Goal: Task Accomplishment & Management: Manage account settings

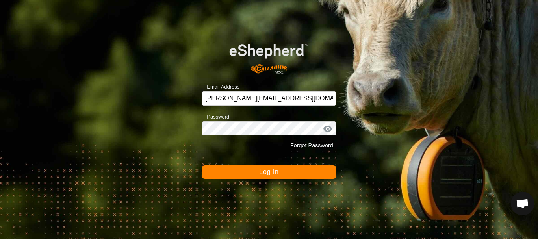
scroll to position [1645, 0]
click at [250, 171] on button "Log In" at bounding box center [269, 171] width 135 height 13
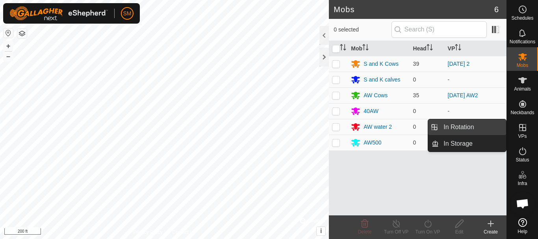
click at [463, 124] on link "In Rotation" at bounding box center [472, 127] width 67 height 16
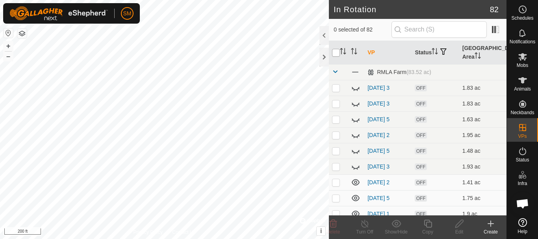
click at [333, 52] on input "checkbox" at bounding box center [336, 53] width 8 height 8
checkbox input "true"
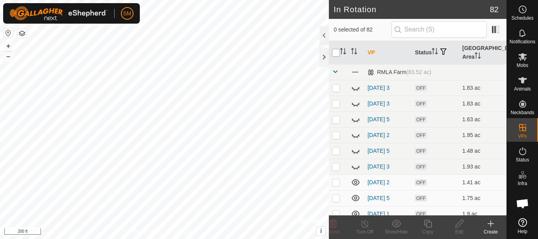
checkbox input "true"
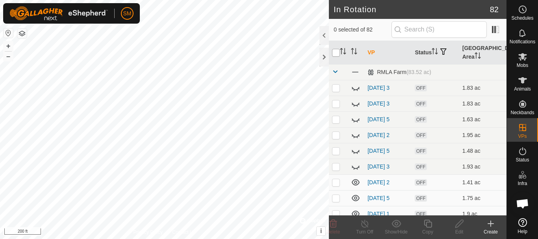
checkbox input "true"
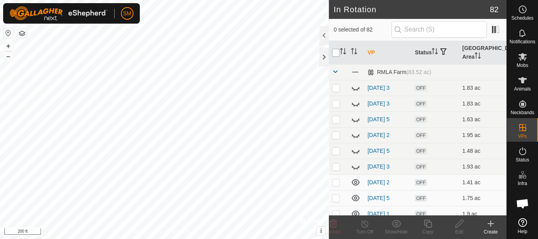
checkbox input "true"
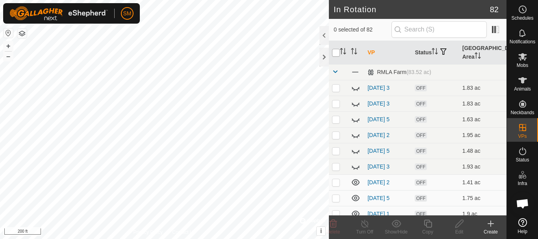
checkbox input "true"
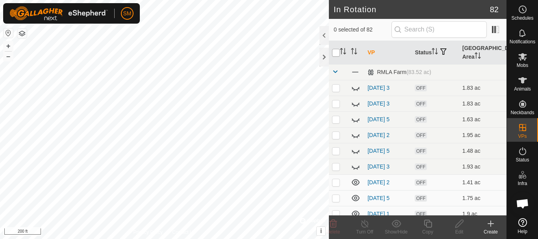
checkbox input "true"
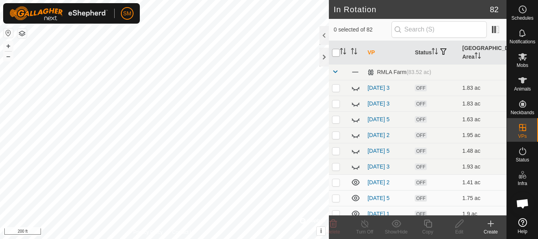
checkbox input "true"
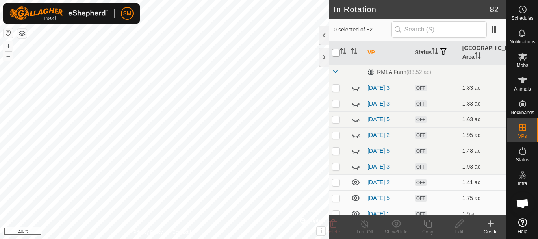
checkbox input "true"
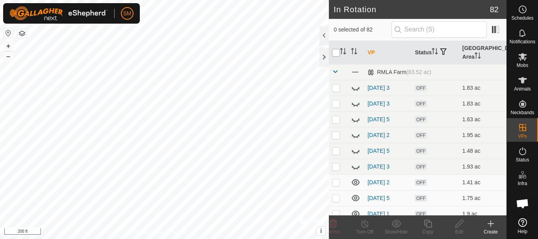
checkbox input "true"
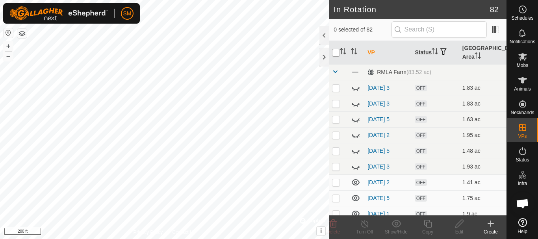
checkbox input "true"
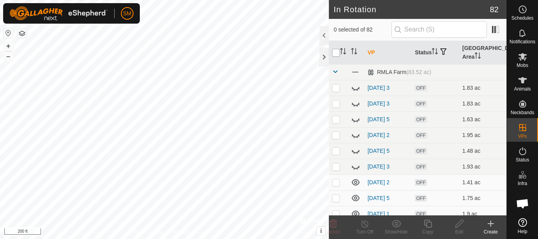
checkbox input "true"
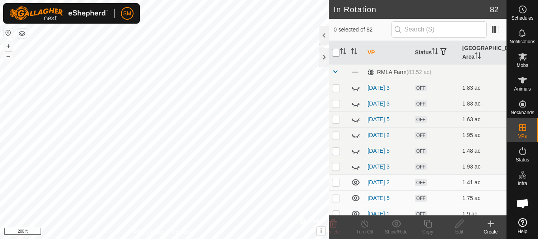
checkbox input "true"
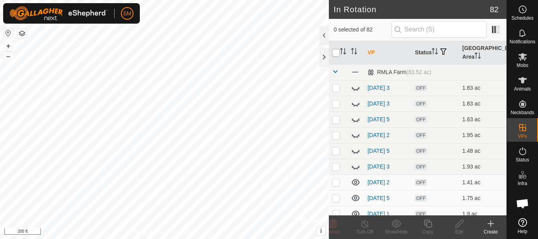
checkbox input "true"
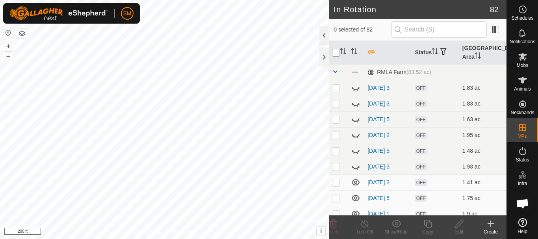
checkbox input "true"
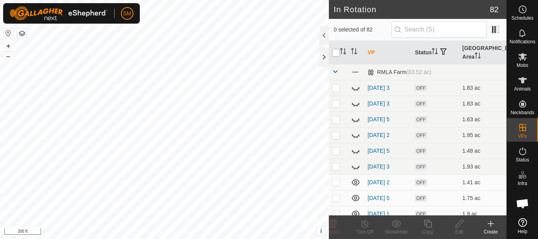
checkbox input "true"
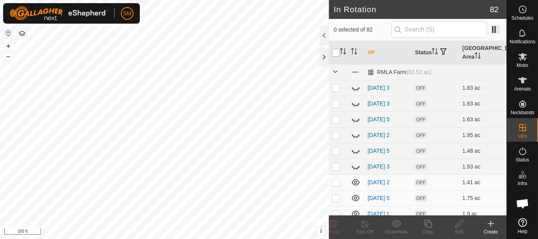
checkbox input "true"
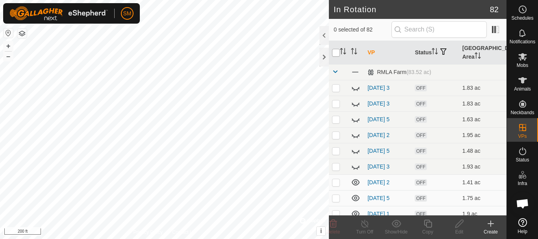
checkbox input "true"
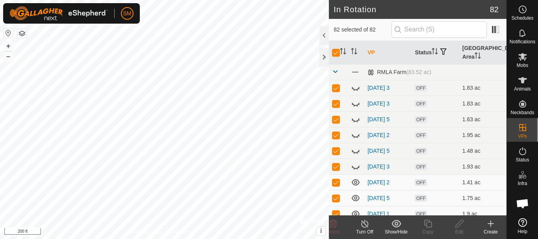
click at [399, 235] on div "Show/Hide" at bounding box center [395, 231] width 31 height 7
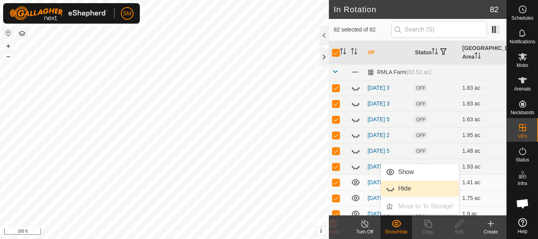
click at [400, 189] on link "Hide" at bounding box center [420, 189] width 78 height 16
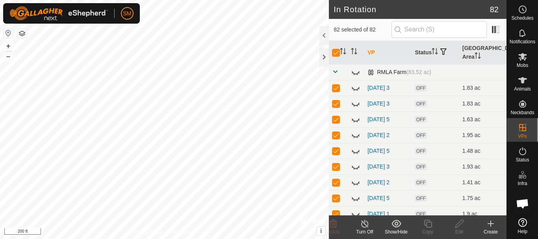
click at [337, 70] on span at bounding box center [335, 71] width 6 height 6
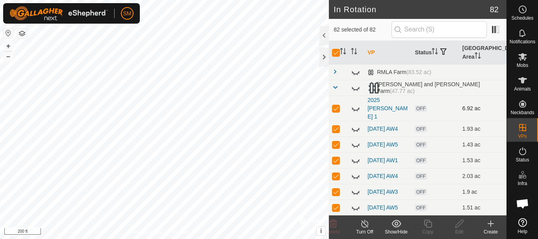
click at [353, 104] on icon at bounding box center [355, 108] width 9 height 9
click at [338, 54] on input "checkbox" at bounding box center [336, 53] width 8 height 8
checkbox input "false"
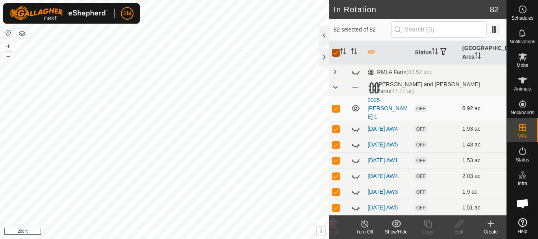
checkbox input "false"
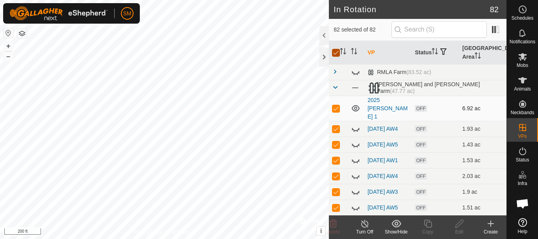
checkbox input "false"
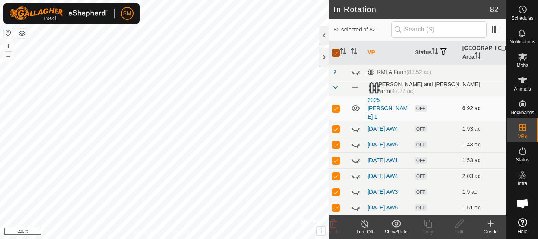
checkbox input "false"
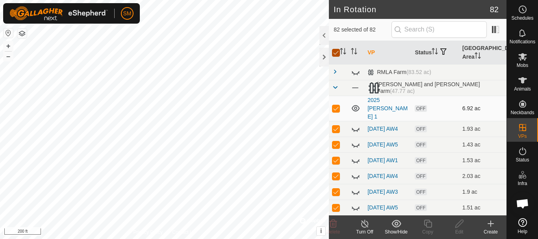
checkbox input "false"
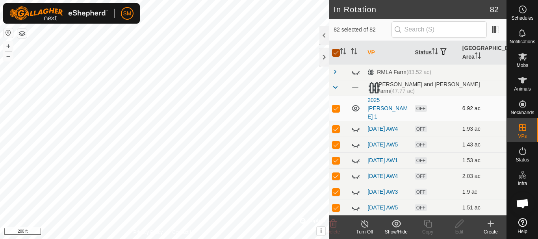
checkbox input "false"
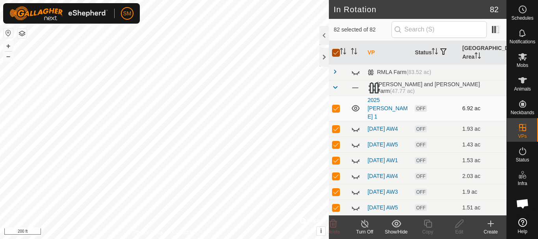
checkbox input "false"
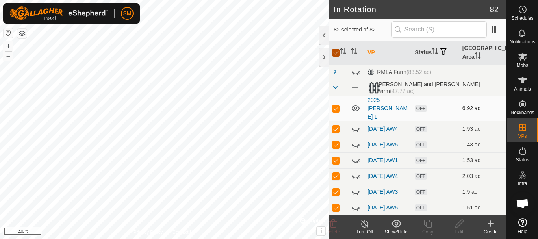
checkbox input "false"
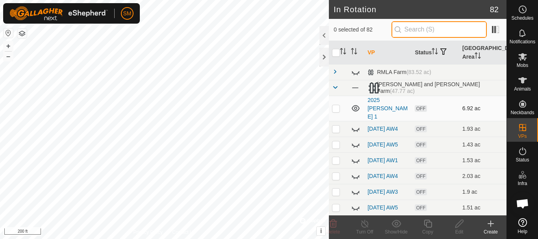
click at [437, 31] on input "text" at bounding box center [438, 29] width 95 height 17
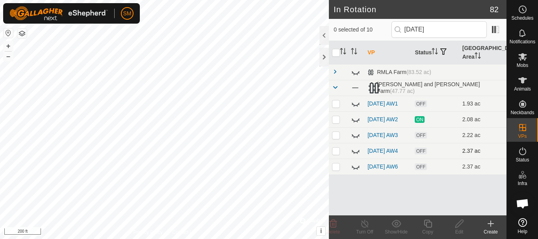
click at [355, 153] on icon at bounding box center [356, 151] width 8 height 3
click at [444, 26] on input "[DATE]" at bounding box center [438, 29] width 95 height 17
click at [357, 169] on icon at bounding box center [356, 167] width 8 height 3
click at [357, 171] on icon at bounding box center [355, 166] width 9 height 9
click at [438, 27] on input "[DATE]" at bounding box center [438, 29] width 95 height 17
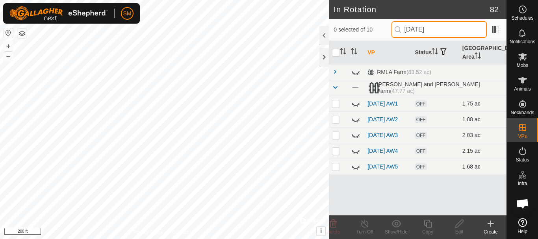
type input "[DATE]"
click at [356, 171] on icon at bounding box center [355, 166] width 9 height 9
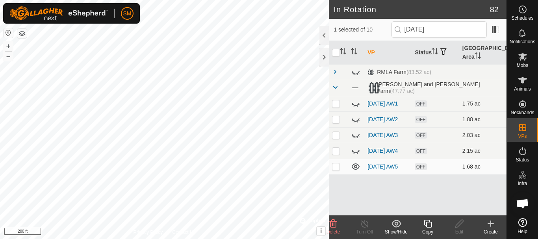
click at [427, 222] on icon at bounding box center [428, 224] width 8 height 8
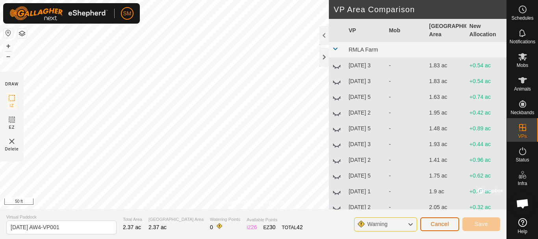
click at [435, 224] on span "Cancel" at bounding box center [439, 224] width 19 height 6
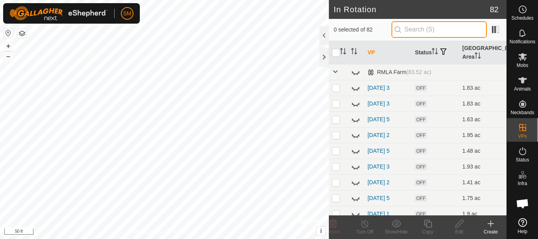
click at [445, 31] on input "text" at bounding box center [438, 29] width 95 height 17
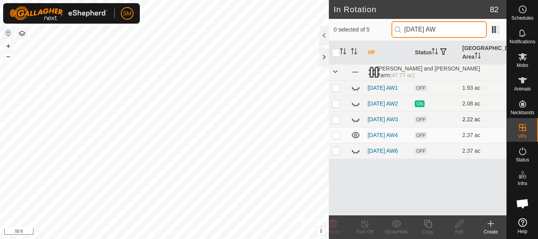
type input "[DATE] AW"
click at [355, 124] on icon at bounding box center [355, 119] width 9 height 9
click at [356, 107] on icon at bounding box center [355, 103] width 9 height 9
click at [356, 89] on icon at bounding box center [355, 87] width 9 height 9
click at [336, 154] on p-checkbox at bounding box center [336, 151] width 8 height 6
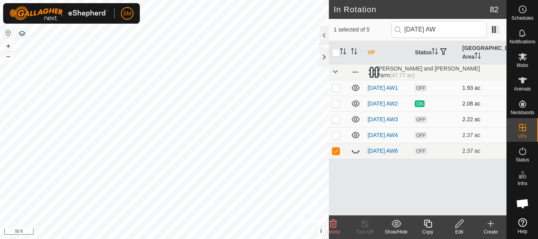
click at [335, 224] on icon at bounding box center [332, 223] width 9 height 9
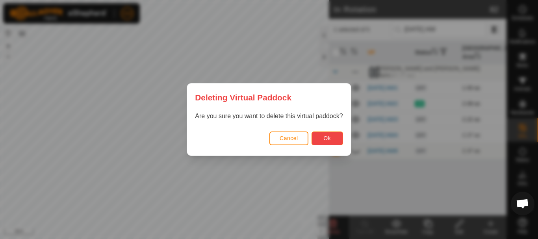
click at [326, 137] on span "Ok" at bounding box center [326, 138] width 7 height 6
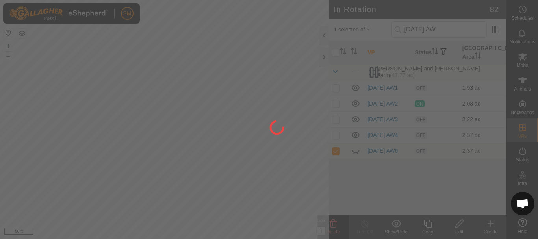
checkbox input "false"
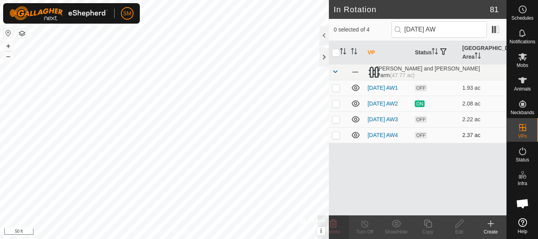
click at [336, 138] on p-checkbox at bounding box center [336, 135] width 8 height 6
checkbox input "true"
click at [429, 223] on icon at bounding box center [428, 223] width 10 height 9
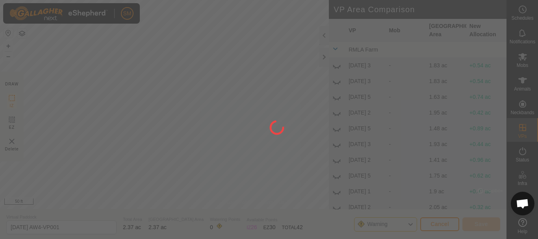
click at [237, 81] on div "SM Schedules Notifications Mobs Animals Neckbands VPs Status Infra Heatmap Help…" at bounding box center [269, 119] width 538 height 239
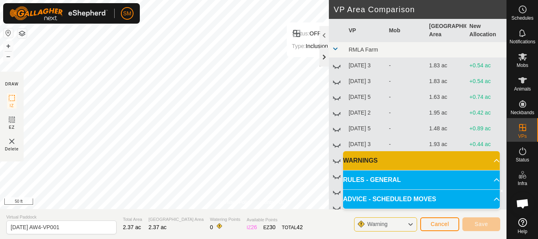
click at [322, 59] on div at bounding box center [323, 57] width 9 height 19
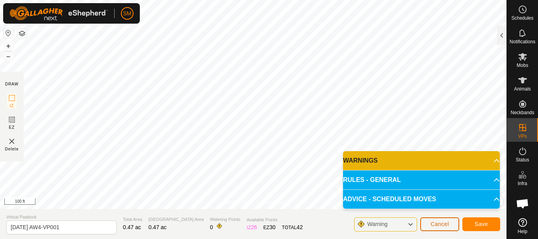
click at [441, 226] on span "Cancel" at bounding box center [439, 224] width 19 height 6
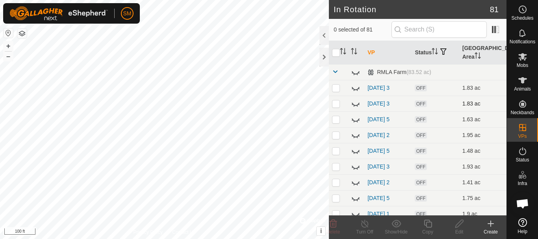
checkbox input "true"
click at [431, 223] on icon at bounding box center [428, 223] width 10 height 9
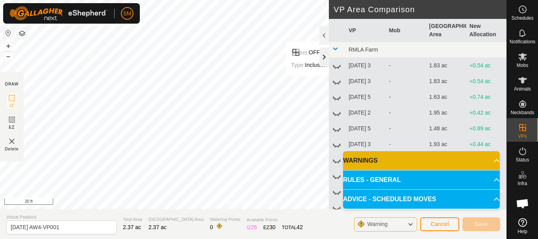
click at [324, 59] on div at bounding box center [323, 57] width 9 height 19
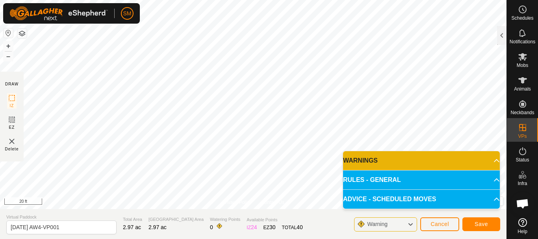
click at [295, 233] on div "Privacy Policy Contact Us Status: OFF Type: Inclusion Zone + – ⇧ i © Mapbox , ©…" at bounding box center [253, 119] width 506 height 239
click at [300, 239] on html "SM Schedules Notifications Mobs Animals Neckbands VPs Status Infra Heatmap Help…" at bounding box center [269, 119] width 538 height 239
click at [203, 0] on html "SM Schedules Notifications Mobs Animals Neckbands VPs Status Infra Heatmap Help…" at bounding box center [269, 119] width 538 height 239
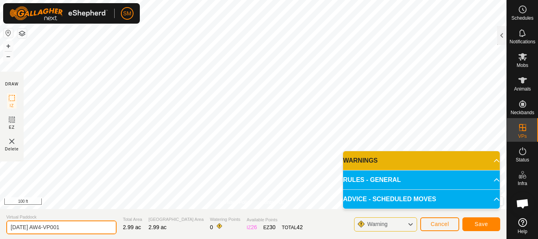
click at [92, 229] on input "[DATE] AW4-VP001" at bounding box center [61, 227] width 110 height 14
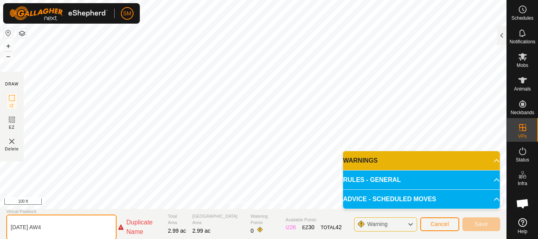
click at [37, 229] on input "[DATE] AW4" at bounding box center [61, 227] width 110 height 25
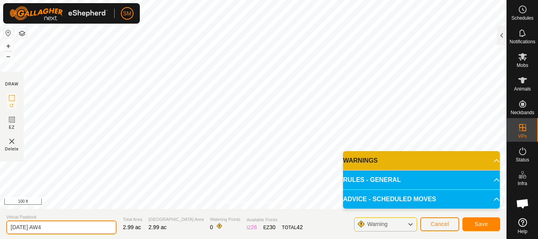
drag, startPoint x: 48, startPoint y: 225, endPoint x: 0, endPoint y: 221, distance: 48.6
click at [0, 221] on section "Virtual Paddock [DATE] AW4 Total Area 2.99 ac Grazing Area 2.99 ac Watering Poi…" at bounding box center [253, 224] width 506 height 30
click at [68, 228] on input "[DATE] AW4" at bounding box center [61, 227] width 110 height 14
type input "[DATE] AW4"
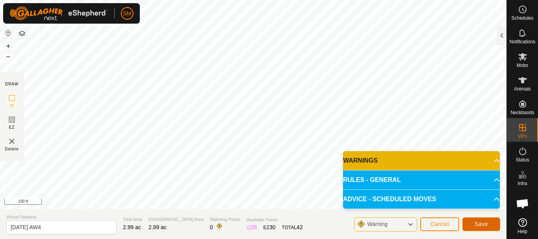
click at [483, 223] on span "Save" at bounding box center [480, 224] width 13 height 6
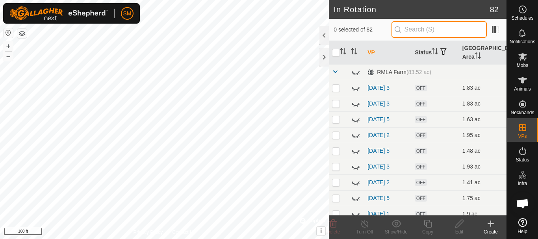
click at [420, 26] on input "text" at bounding box center [438, 29] width 95 height 17
paste input "[DATE] AW"
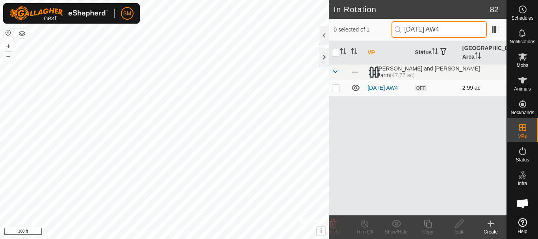
type input "[DATE] AW4"
click at [336, 87] on p-checkbox at bounding box center [336, 88] width 8 height 6
checkbox input "true"
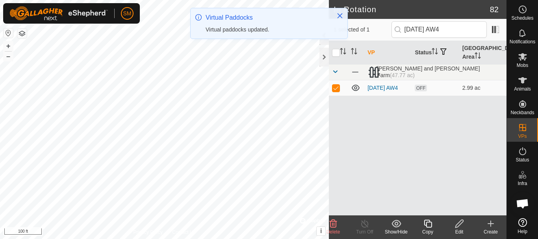
click at [428, 226] on icon at bounding box center [428, 223] width 10 height 9
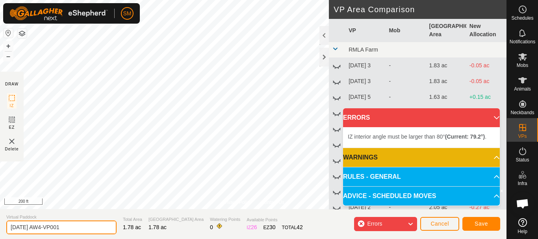
click at [83, 225] on input "[DATE] AW4-VP001" at bounding box center [61, 227] width 110 height 14
paste input "text"
type input "[DATE] AW5"
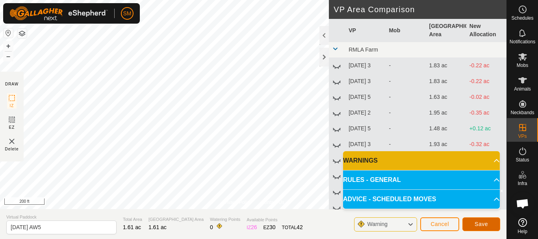
click at [483, 224] on span "Save" at bounding box center [480, 224] width 13 height 6
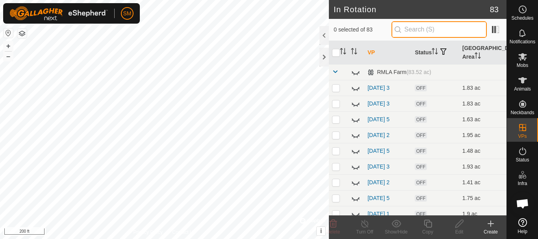
click at [442, 28] on input "text" at bounding box center [438, 29] width 95 height 17
paste input "[DATE] AW"
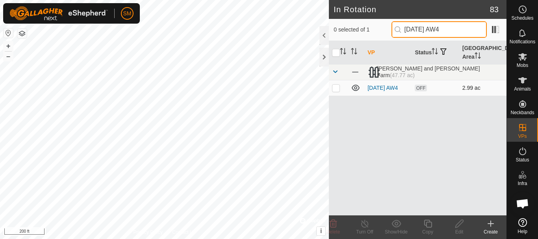
type input "[DATE] AW4"
click at [332, 90] on p-checkbox at bounding box center [336, 88] width 8 height 6
checkbox input "true"
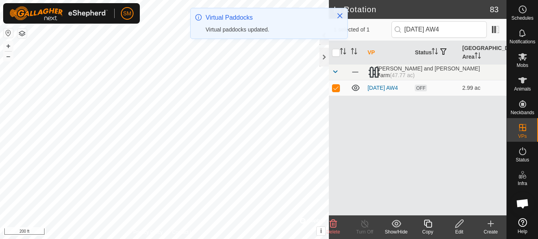
click at [426, 224] on icon at bounding box center [428, 224] width 8 height 8
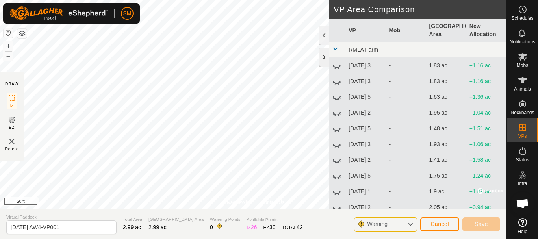
click at [323, 58] on div at bounding box center [323, 57] width 9 height 19
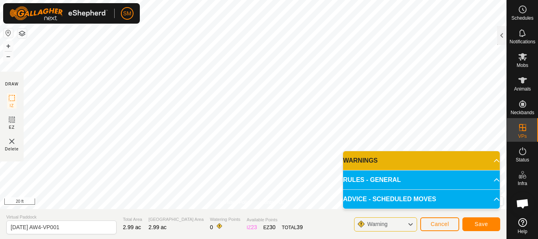
click at [137, 215] on div "Privacy Policy Contact Us Status: OFF Type: Inclusion Zone + – ⇧ i © Mapbox , ©…" at bounding box center [253, 119] width 506 height 239
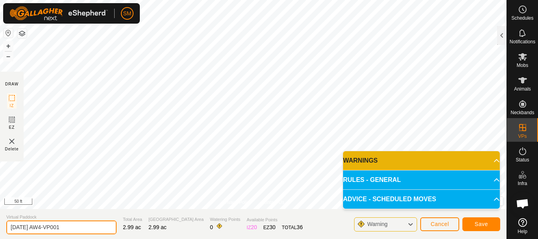
click at [99, 227] on input "[DATE] AW4-VP001" at bounding box center [61, 227] width 110 height 14
paste input "text"
type input "[DATE] AW6"
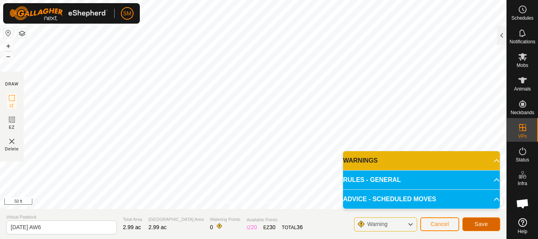
click at [485, 222] on span "Save" at bounding box center [480, 224] width 13 height 6
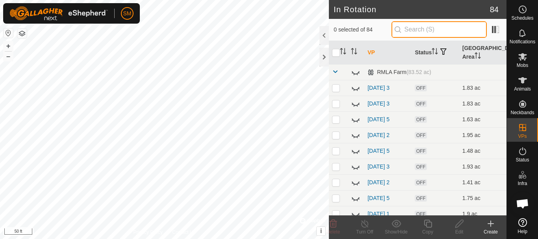
click at [439, 24] on input "text" at bounding box center [438, 29] width 95 height 17
paste input "[DATE] AW"
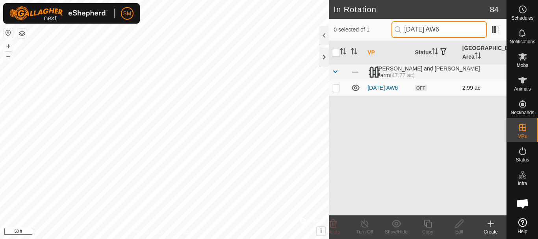
type input "[DATE] AW6"
click at [336, 90] on p-checkbox at bounding box center [336, 88] width 8 height 6
checkbox input "true"
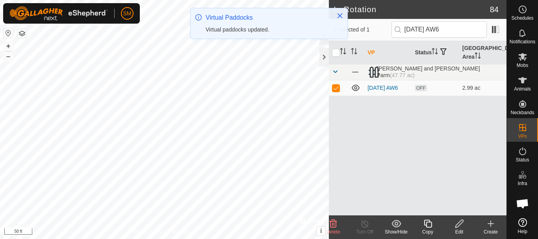
click at [429, 225] on icon at bounding box center [428, 223] width 10 height 9
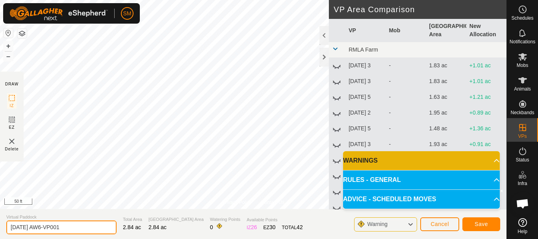
click at [94, 231] on input "[DATE] AW6-VP001" at bounding box center [61, 227] width 110 height 14
click at [94, 230] on input "[DATE] AW6-VP001" at bounding box center [61, 227] width 110 height 14
paste input "text"
type input "[DATE] AW3"
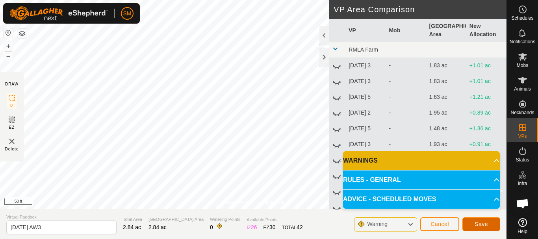
click at [481, 222] on span "Save" at bounding box center [480, 224] width 13 height 6
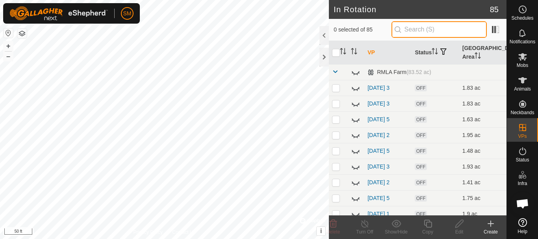
click at [429, 31] on input "text" at bounding box center [438, 29] width 95 height 17
paste input "[DATE] AW"
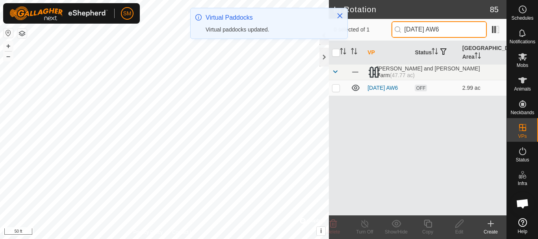
type input "[DATE] AW6"
click at [335, 91] on p-checkbox at bounding box center [336, 88] width 8 height 6
checkbox input "true"
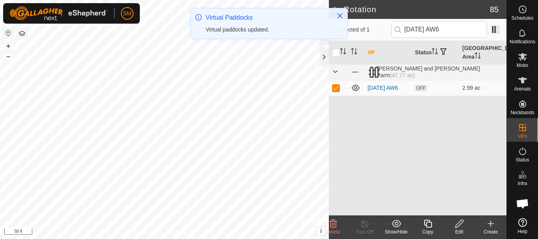
click at [428, 225] on icon at bounding box center [428, 223] width 10 height 9
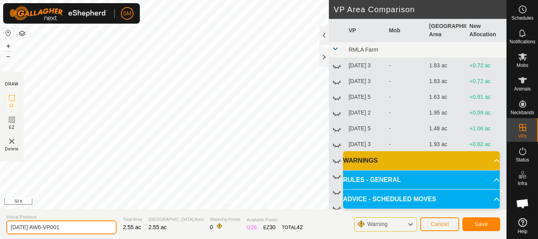
click at [87, 226] on input "[DATE] AW6-VP001" at bounding box center [61, 227] width 110 height 14
paste input "text"
type input "[DATE] AW1"
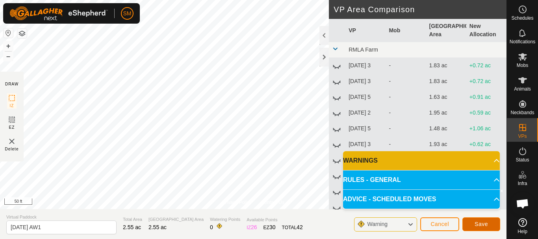
click at [491, 224] on button "Save" at bounding box center [481, 224] width 38 height 14
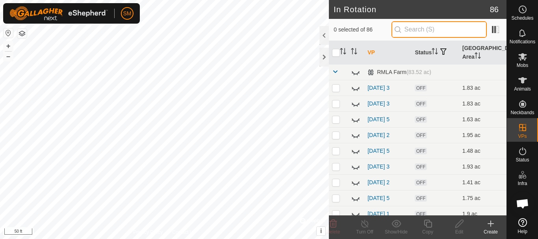
click at [449, 31] on input "text" at bounding box center [438, 29] width 95 height 17
paste input "[DATE] AW"
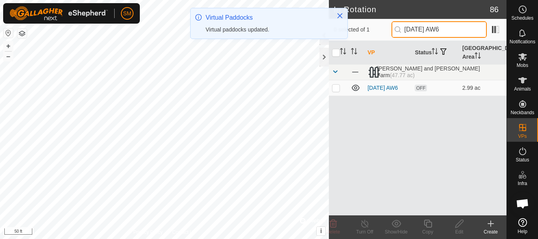
type input "[DATE] AW6"
click at [335, 89] on p-checkbox at bounding box center [336, 88] width 8 height 6
checkbox input "true"
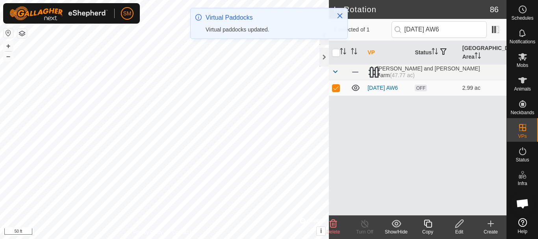
click at [427, 229] on div "Copy" at bounding box center [427, 231] width 31 height 7
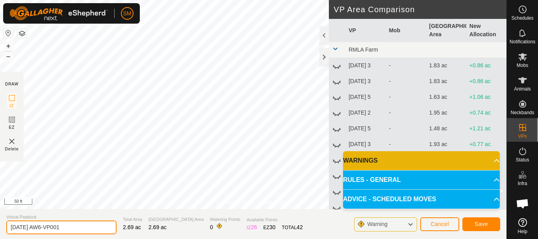
click at [90, 230] on input "[DATE] AW6-VP001" at bounding box center [61, 227] width 110 height 14
paste input "text"
type input "[DATE] AW2"
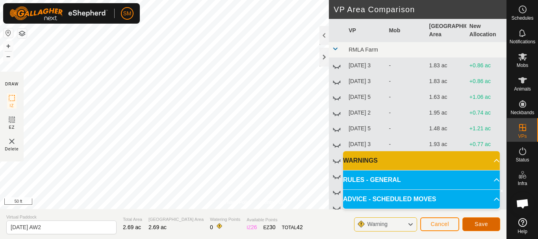
click at [482, 224] on span "Save" at bounding box center [480, 224] width 13 height 6
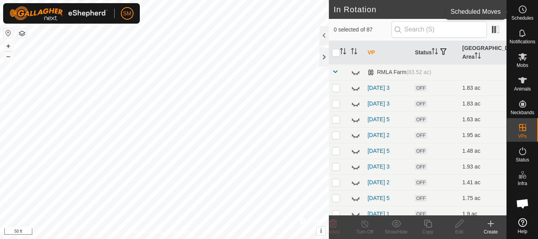
click at [524, 12] on icon at bounding box center [522, 9] width 9 height 9
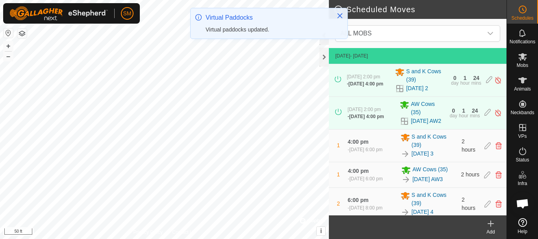
click at [490, 228] on icon at bounding box center [490, 223] width 9 height 9
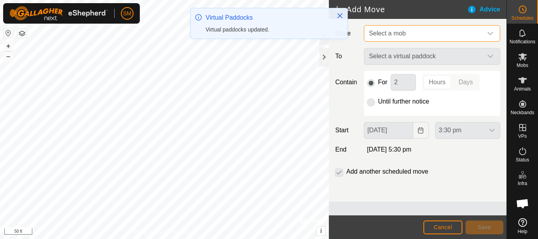
click at [427, 39] on span "Select a mob" at bounding box center [424, 34] width 117 height 16
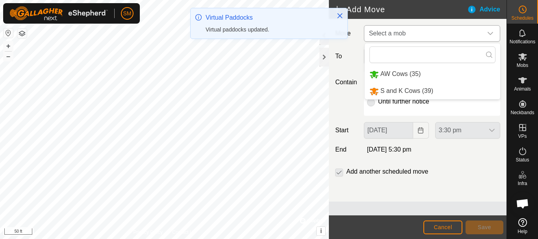
click at [406, 76] on li "AW Cows (35)" at bounding box center [432, 74] width 135 height 16
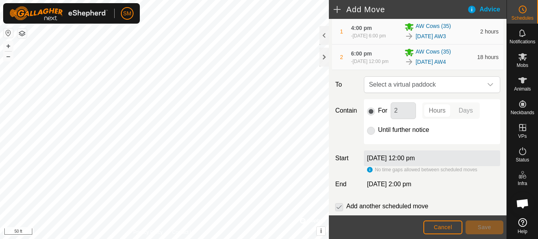
scroll to position [79, 0]
click at [487, 87] on icon "dropdown trigger" at bounding box center [490, 84] width 6 height 6
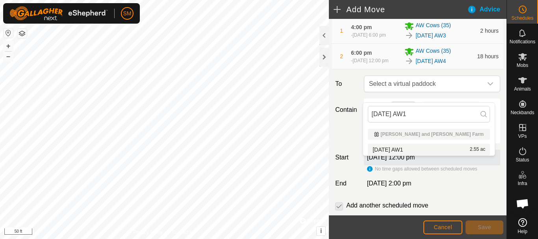
type input "[DATE] AW1"
click at [394, 148] on li "[DATE] AW1 2.55 ac" at bounding box center [429, 150] width 122 height 12
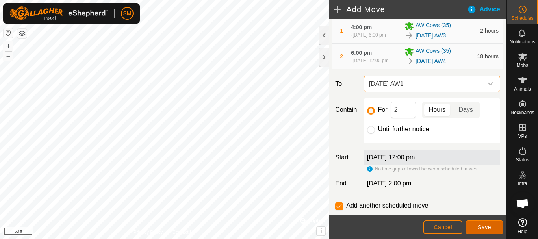
click at [482, 225] on span "Save" at bounding box center [483, 227] width 13 height 6
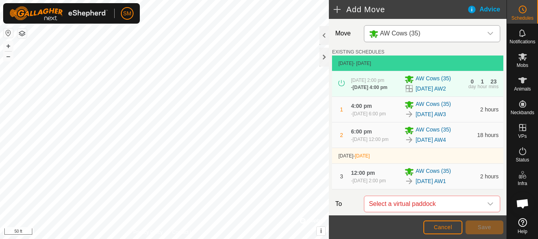
scroll to position [153, 0]
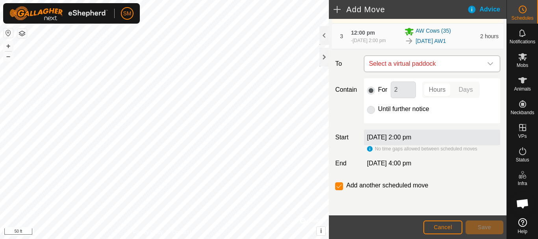
click at [487, 63] on icon "dropdown trigger" at bounding box center [490, 64] width 6 height 6
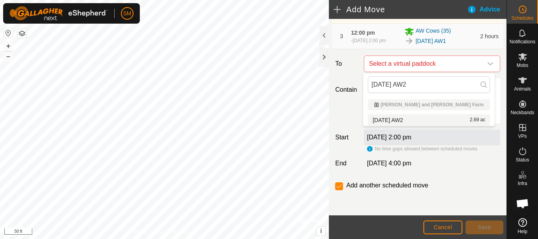
type input "[DATE] AW2"
click at [408, 119] on li "[DATE] AW2 2.69 ac" at bounding box center [429, 120] width 122 height 12
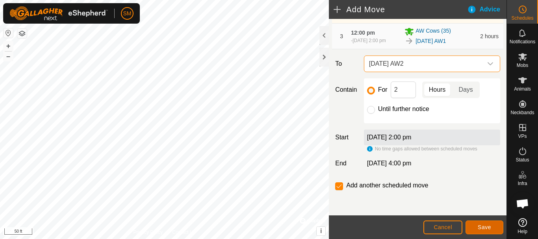
click at [475, 227] on button "Save" at bounding box center [484, 227] width 38 height 14
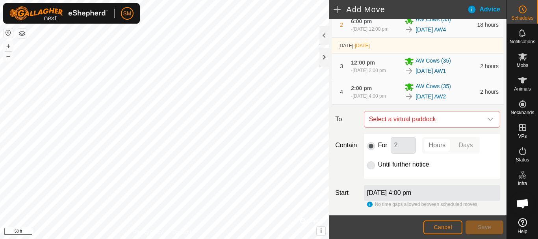
scroll to position [182, 0]
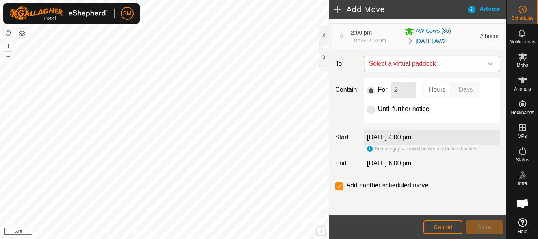
click at [487, 65] on icon "dropdown trigger" at bounding box center [490, 64] width 6 height 6
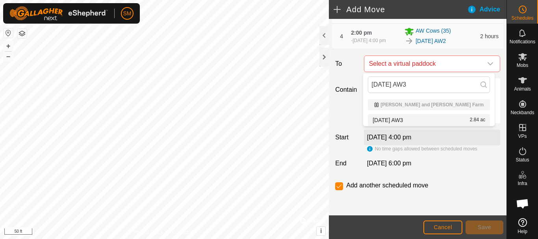
type input "[DATE] AW3"
click at [407, 118] on li "[DATE] AW3 2.84 ac" at bounding box center [429, 120] width 122 height 12
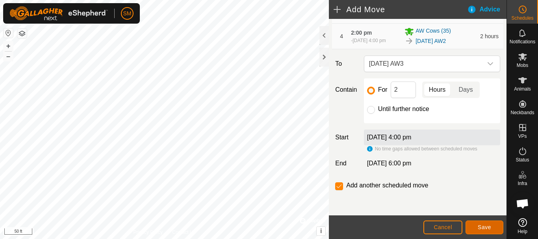
click at [488, 229] on span "Save" at bounding box center [483, 227] width 13 height 6
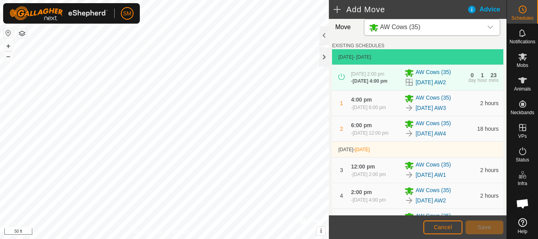
scroll to position [211, 0]
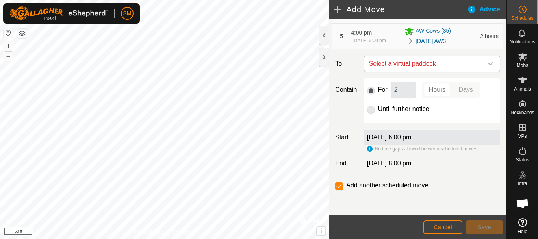
click at [487, 65] on icon "dropdown trigger" at bounding box center [490, 64] width 6 height 6
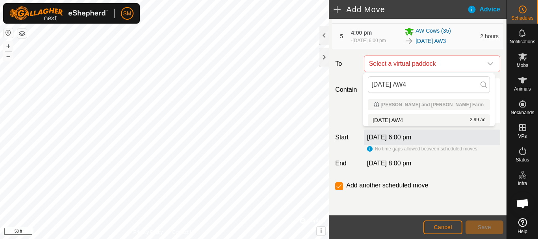
type input "[DATE] AW4"
click at [394, 119] on li "[DATE] AW4 2.99 ac" at bounding box center [429, 120] width 122 height 12
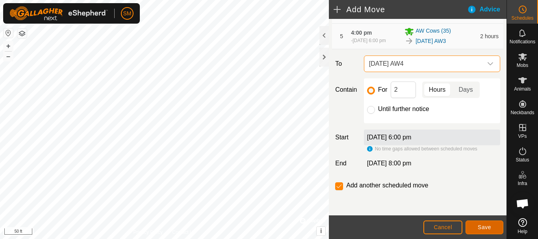
click at [494, 229] on button "Save" at bounding box center [484, 227] width 38 height 14
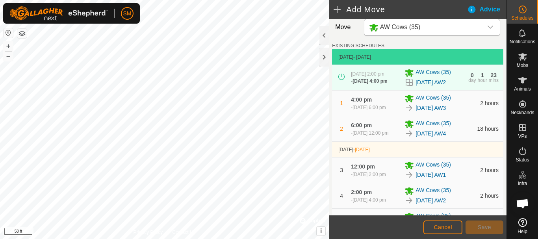
scroll to position [241, 0]
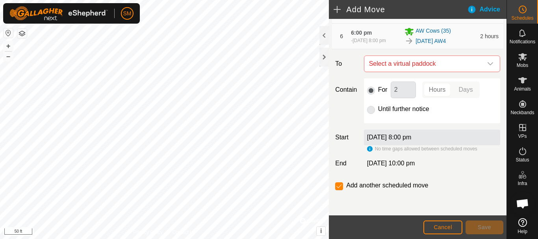
click at [487, 65] on icon "dropdown trigger" at bounding box center [490, 64] width 6 height 6
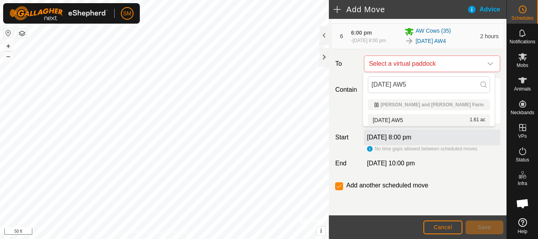
type input "[DATE] AW5"
click at [396, 119] on li "[DATE] AW5 1.61 ac" at bounding box center [429, 120] width 122 height 12
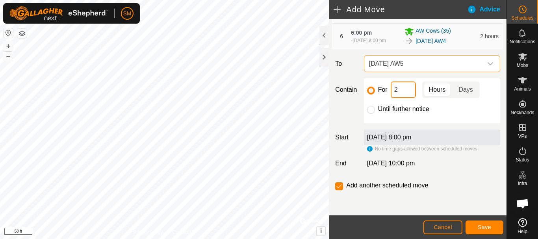
click at [401, 87] on input "2" at bounding box center [402, 89] width 25 height 17
type input "16"
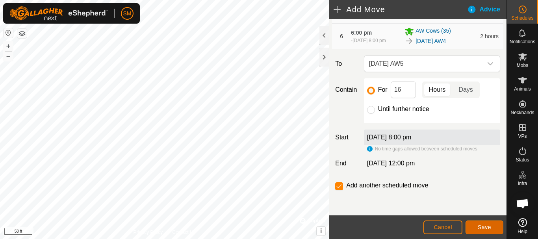
click at [478, 227] on span "Save" at bounding box center [483, 227] width 13 height 6
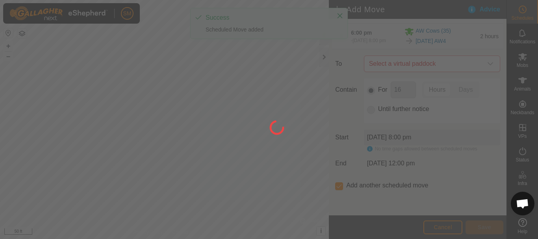
scroll to position [6, 0]
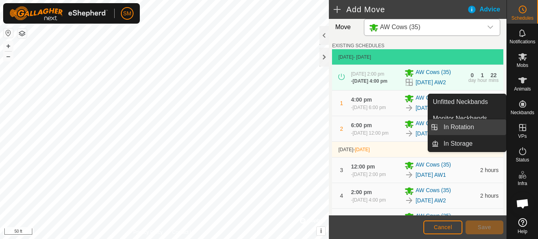
click at [455, 126] on link "In Rotation" at bounding box center [472, 127] width 67 height 16
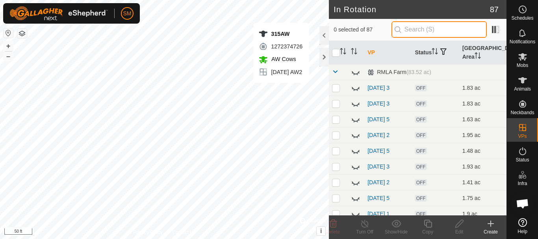
click at [414, 30] on input "text" at bounding box center [438, 29] width 95 height 17
paste input "[DATE] AW"
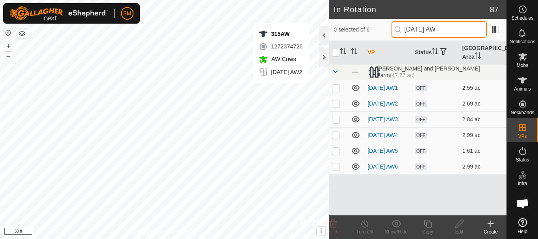
type input "[DATE] AW"
click at [354, 89] on icon at bounding box center [355, 87] width 9 height 9
click at [354, 107] on icon at bounding box center [355, 103] width 9 height 9
click at [356, 122] on icon at bounding box center [355, 119] width 9 height 9
click at [354, 140] on icon at bounding box center [355, 134] width 9 height 9
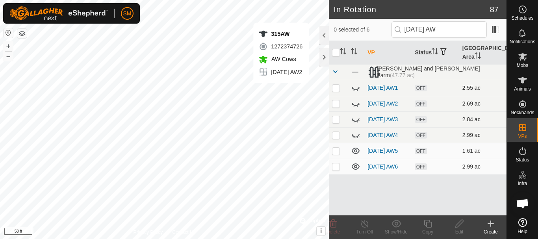
click at [338, 170] on p-checkbox at bounding box center [336, 166] width 8 height 6
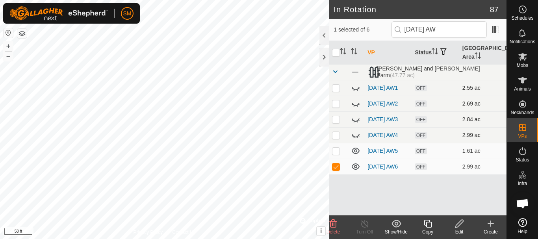
click at [332, 226] on icon at bounding box center [332, 224] width 7 height 8
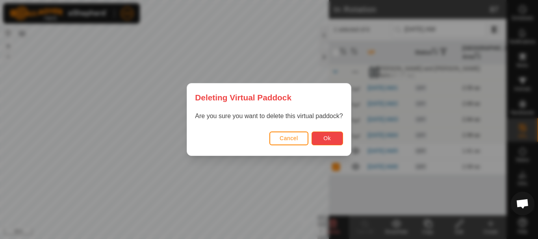
click at [322, 139] on button "Ok" at bounding box center [326, 138] width 31 height 14
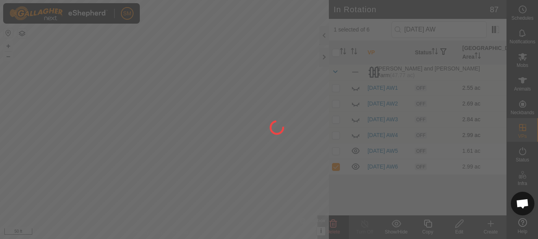
checkbox input "false"
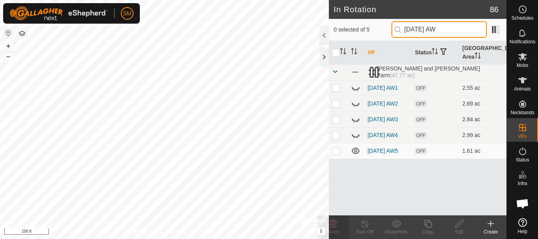
click at [438, 27] on input "[DATE] AW" at bounding box center [438, 29] width 95 height 17
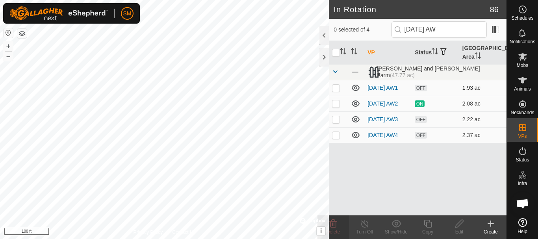
click at [356, 91] on icon at bounding box center [355, 87] width 9 height 9
click at [355, 106] on icon at bounding box center [355, 103] width 9 height 9
click at [354, 124] on icon at bounding box center [355, 119] width 9 height 9
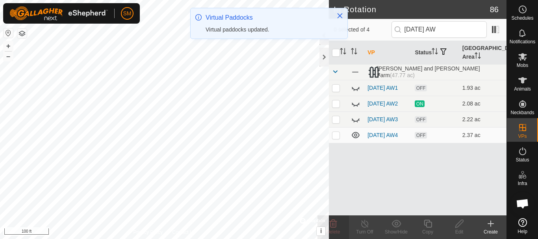
click at [354, 140] on icon at bounding box center [355, 134] width 9 height 9
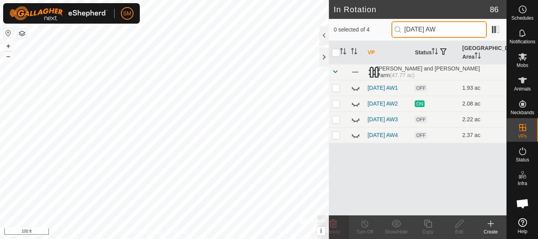
click at [438, 29] on input "[DATE] AW" at bounding box center [438, 29] width 95 height 17
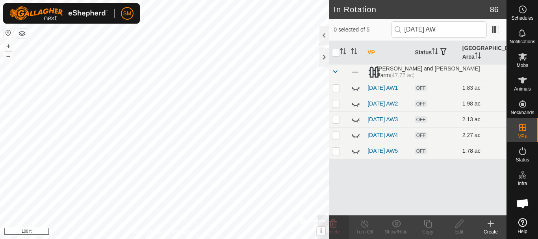
click at [352, 155] on icon at bounding box center [355, 150] width 9 height 9
click at [439, 31] on input "[DATE] AW" at bounding box center [438, 29] width 95 height 17
type input "[DATE] AW"
click at [337, 154] on p-checkbox at bounding box center [336, 151] width 8 height 6
checkbox input "true"
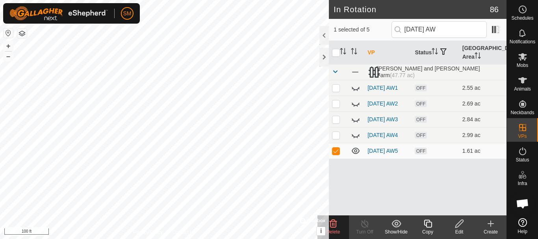
click at [428, 226] on icon at bounding box center [428, 223] width 10 height 9
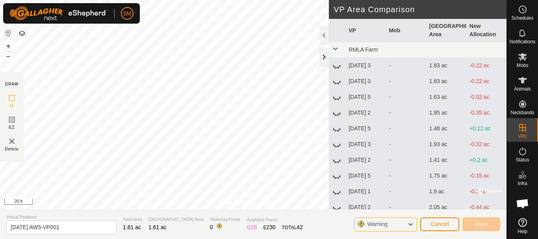
click at [324, 56] on div at bounding box center [323, 57] width 9 height 19
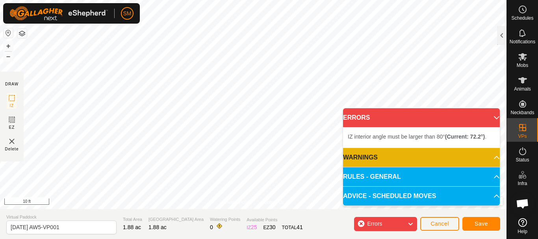
click at [58, 0] on html "SM Schedules Notifications Mobs Animals Neckbands VPs Status Infra Heatmap Help…" at bounding box center [269, 119] width 538 height 239
click at [74, 0] on html "SM Schedules Notifications Mobs Animals Neckbands VPs Status Infra Heatmap Help…" at bounding box center [269, 119] width 538 height 239
click at [105, 0] on html "SM My Account Settings Logout Schedules Notifications Mobs Animals Neckbands VP…" at bounding box center [269, 119] width 538 height 239
click at [48, 0] on html "SM Schedules Notifications Mobs Animals Neckbands VPs Status Infra Heatmap Help…" at bounding box center [269, 119] width 538 height 239
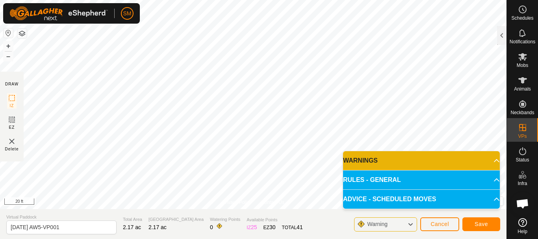
click at [149, 239] on html "SM Schedules Notifications Mobs Animals Neckbands VPs Status Infra Heatmap Help…" at bounding box center [269, 119] width 538 height 239
click at [230, 239] on html "SM Schedules Notifications Mobs Animals Neckbands VPs Status Infra Heatmap Help…" at bounding box center [269, 119] width 538 height 239
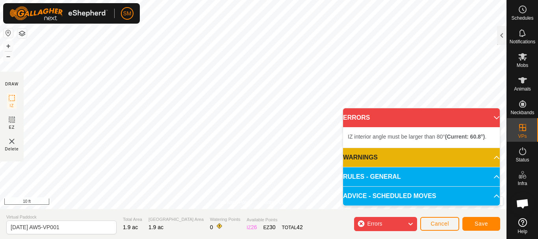
click at [427, 110] on body "SM Schedules Notifications Mobs Animals Neckbands VPs Status Infra Heatmap Help…" at bounding box center [269, 119] width 538 height 239
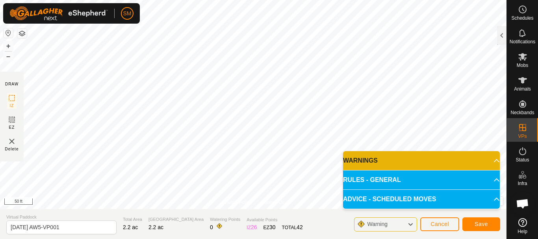
click at [106, 9] on div "SM Schedules Notifications Mobs Animals Neckbands VPs Status Infra Heatmap Help…" at bounding box center [269, 119] width 538 height 239
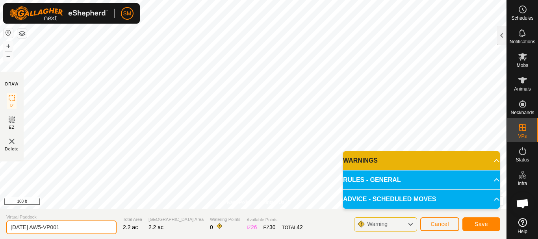
click at [79, 230] on input "[DATE] AW5-VP001" at bounding box center [61, 227] width 110 height 14
click at [37, 230] on input "[DATE] AW5-VP001" at bounding box center [61, 227] width 110 height 14
drag, startPoint x: 49, startPoint y: 228, endPoint x: 89, endPoint y: 233, distance: 40.0
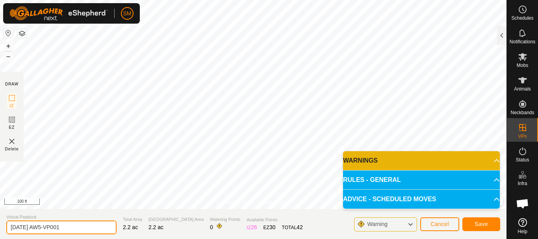
click at [89, 233] on input "[DATE] AW5-VP001" at bounding box center [61, 227] width 110 height 14
drag, startPoint x: 49, startPoint y: 227, endPoint x: 0, endPoint y: 230, distance: 48.9
click at [0, 230] on section "Virtual Paddock [DATE] AW4 Total Area 2.2 ac Grazing Area 2.2 ac Watering Point…" at bounding box center [253, 224] width 506 height 30
type input "[DATE] AW4"
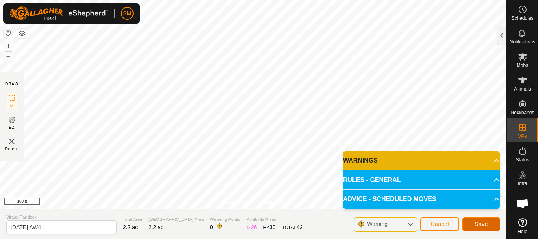
click at [492, 222] on button "Save" at bounding box center [481, 224] width 38 height 14
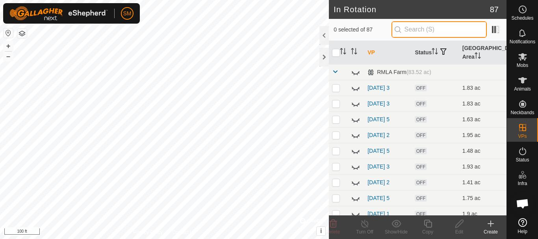
click at [441, 30] on input "text" at bounding box center [438, 29] width 95 height 17
paste input "[DATE] AW"
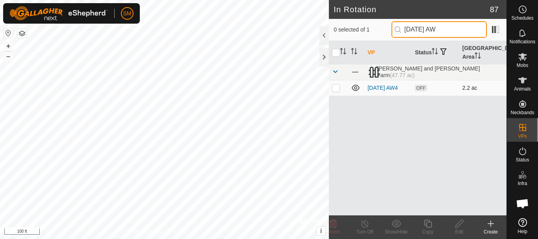
type input "[DATE] AW"
click at [337, 89] on p-checkbox at bounding box center [336, 88] width 8 height 6
checkbox input "true"
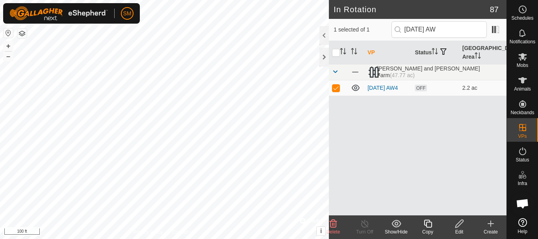
click at [428, 225] on icon at bounding box center [428, 223] width 10 height 9
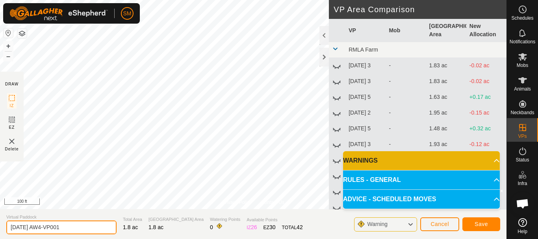
click at [94, 228] on input "[DATE] AW4-VP001" at bounding box center [61, 227] width 110 height 14
paste input "text"
type input "[DATE] AW5"
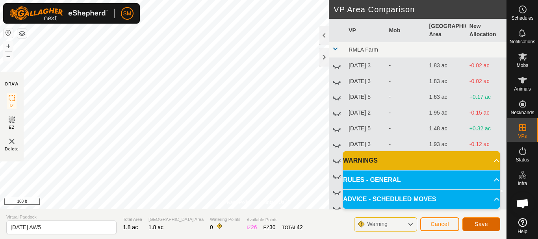
click at [479, 222] on span "Save" at bounding box center [480, 224] width 13 height 6
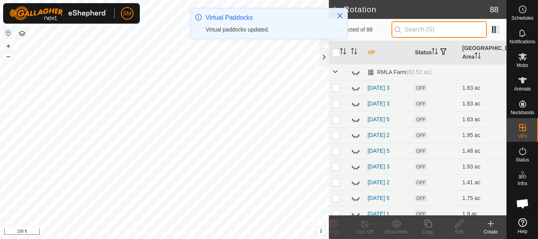
click at [437, 28] on input "text" at bounding box center [438, 29] width 95 height 17
paste input "[DATE] AW"
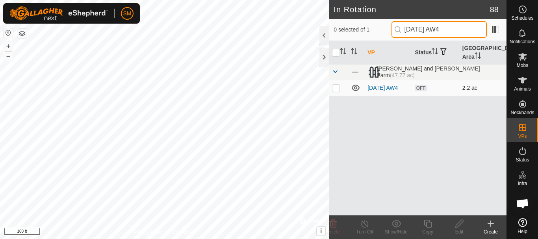
type input "[DATE] AW4"
click at [335, 89] on p-checkbox at bounding box center [336, 88] width 8 height 6
checkbox input "true"
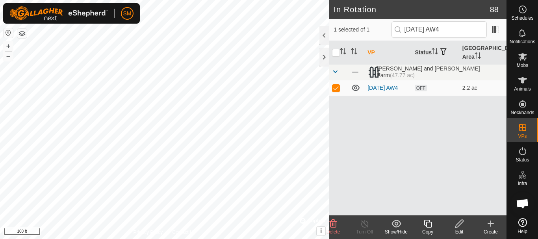
click at [429, 224] on icon at bounding box center [428, 223] width 10 height 9
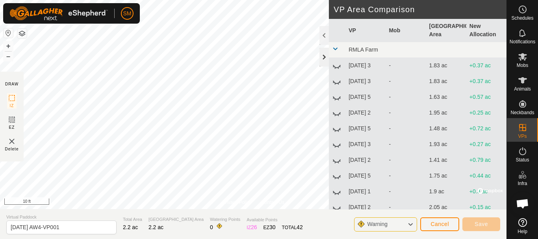
click at [327, 55] on div at bounding box center [323, 57] width 9 height 19
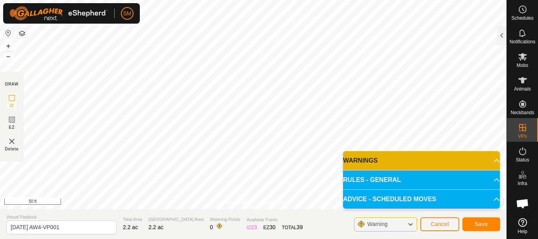
click at [235, 219] on div "Privacy Policy Contact Us Status: OFF Type: Inclusion Zone + – ⇧ i © Mapbox , ©…" at bounding box center [253, 119] width 506 height 239
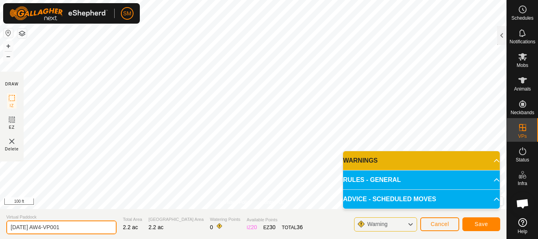
click at [88, 225] on input "[DATE] AW4-VP001" at bounding box center [61, 227] width 110 height 14
paste input "text"
type input "[DATE] AW6"
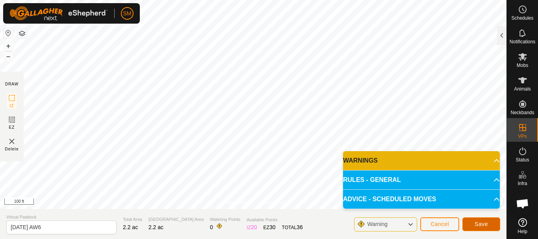
click at [492, 224] on button "Save" at bounding box center [481, 224] width 38 height 14
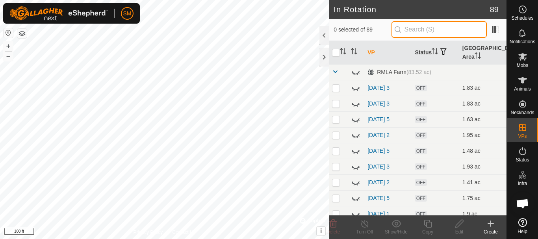
click at [415, 33] on input "text" at bounding box center [438, 29] width 95 height 17
paste input "[DATE] AW"
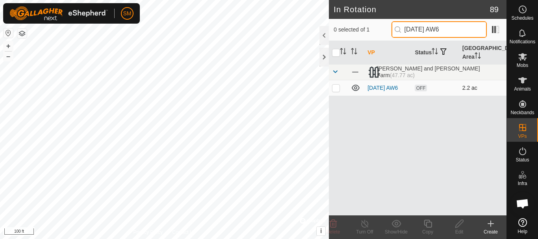
type input "[DATE] AW6"
click at [336, 87] on p-checkbox at bounding box center [336, 88] width 8 height 6
checkbox input "true"
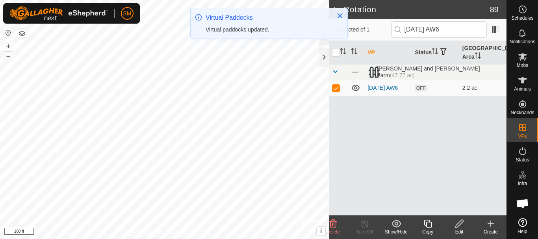
click at [429, 224] on icon at bounding box center [428, 223] width 10 height 9
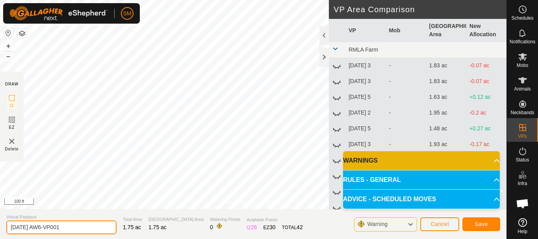
click at [96, 225] on input "[DATE] AW6-VP001" at bounding box center [61, 227] width 110 height 14
paste input "text"
type input "[DATE] AW1"
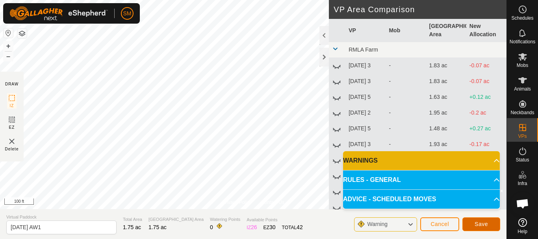
click at [487, 223] on span "Save" at bounding box center [480, 224] width 13 height 6
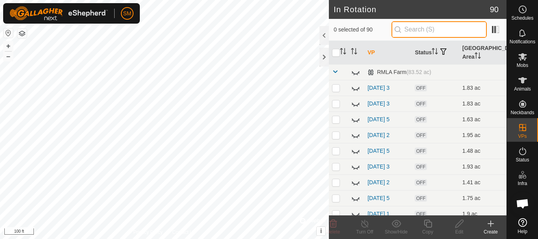
click at [431, 31] on input "text" at bounding box center [438, 29] width 95 height 17
paste input "[DATE] AW"
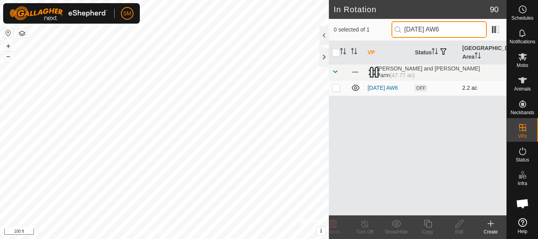
type input "[DATE] AW6"
click at [338, 88] on p-checkbox at bounding box center [336, 88] width 8 height 6
checkbox input "true"
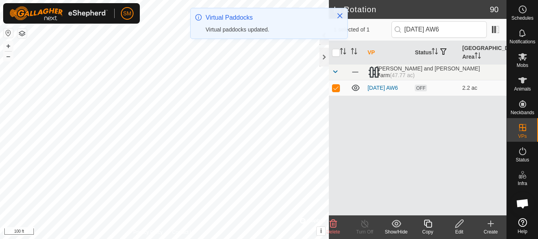
click at [427, 228] on icon at bounding box center [428, 223] width 10 height 9
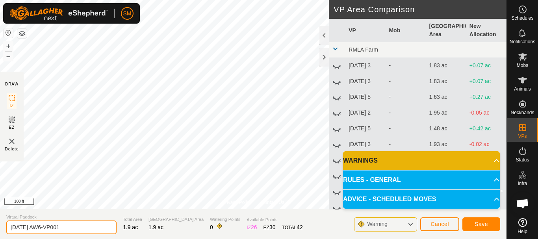
click at [96, 222] on input "[DATE] AW6-VP001" at bounding box center [61, 227] width 110 height 14
paste input "text"
type input "[DATE] AW2"
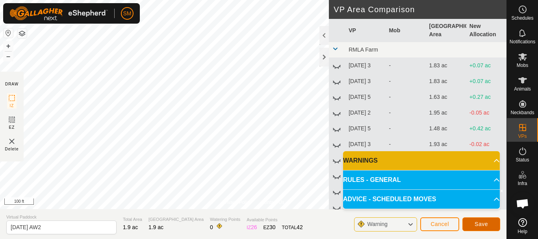
click at [482, 223] on span "Save" at bounding box center [480, 224] width 13 height 6
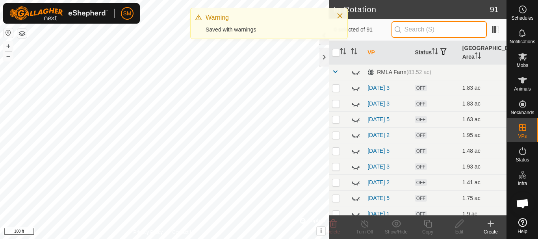
click at [426, 29] on input "text" at bounding box center [438, 29] width 95 height 17
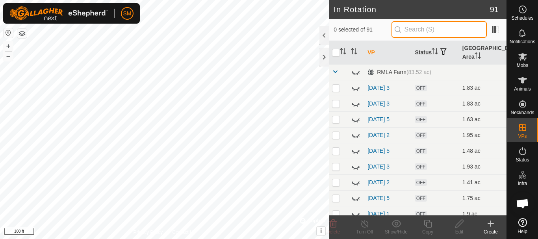
paste input "[DATE] AW"
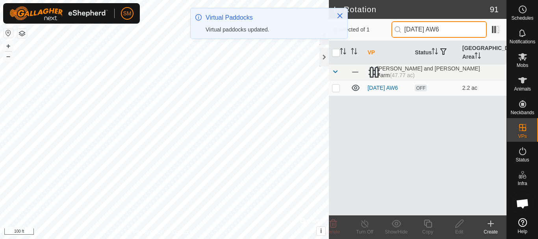
type input "[DATE] AW6"
click at [335, 90] on p-checkbox at bounding box center [336, 88] width 8 height 6
checkbox input "true"
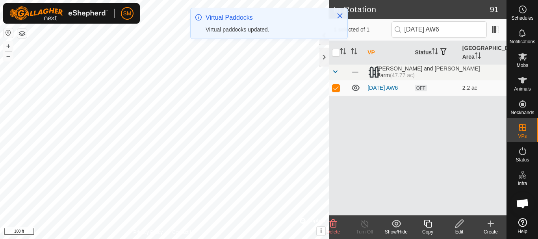
click at [427, 228] on icon at bounding box center [428, 224] width 8 height 8
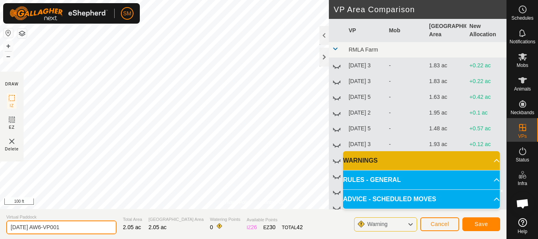
click at [89, 226] on input "[DATE] AW6-VP001" at bounding box center [61, 227] width 110 height 14
paste input "text"
type input "[DATE] AW3"
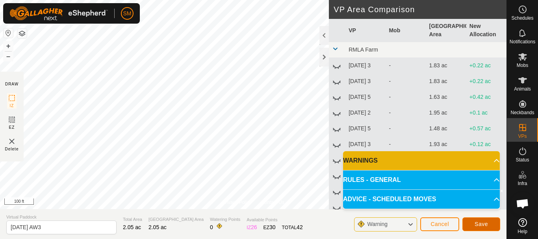
click at [477, 226] on span "Save" at bounding box center [480, 224] width 13 height 6
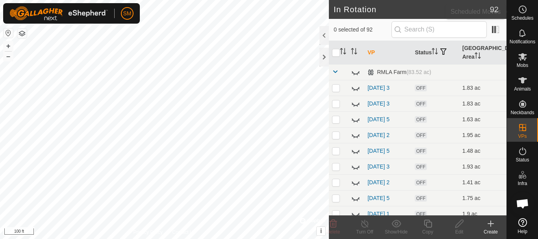
click at [521, 13] on circle at bounding box center [522, 9] width 7 height 7
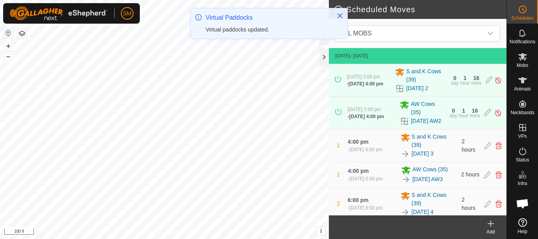
click at [492, 228] on icon at bounding box center [490, 223] width 9 height 9
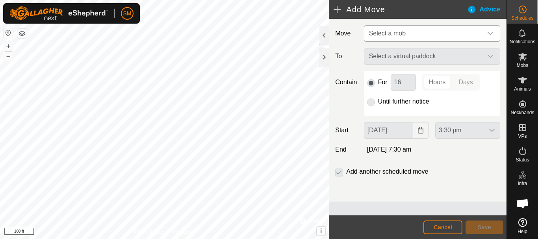
click at [490, 31] on icon "dropdown trigger" at bounding box center [490, 33] width 6 height 6
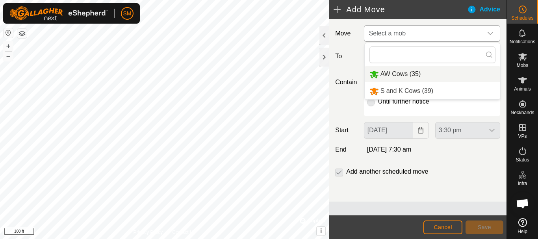
click at [416, 73] on li "AW Cows (35)" at bounding box center [432, 74] width 135 height 16
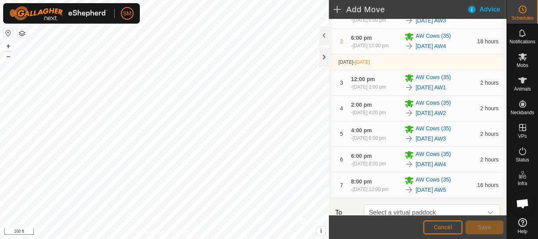
scroll to position [270, 0]
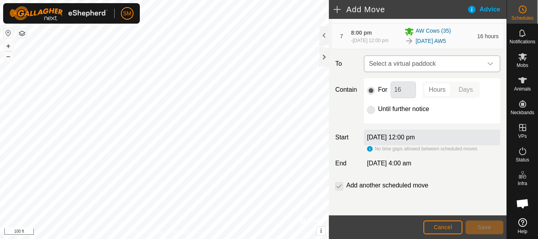
click at [487, 64] on icon "dropdown trigger" at bounding box center [490, 63] width 6 height 3
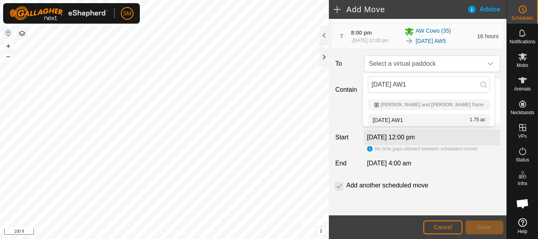
type input "[DATE] AW1"
click at [407, 119] on li "[DATE] AW1 1.75 ac" at bounding box center [429, 120] width 122 height 12
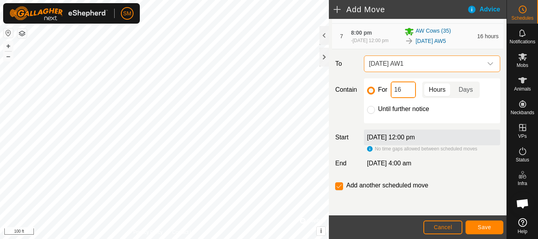
click at [401, 92] on input "16" at bounding box center [402, 89] width 25 height 17
type input "2"
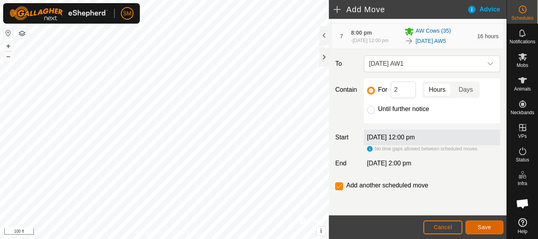
click at [479, 228] on span "Save" at bounding box center [483, 227] width 13 height 6
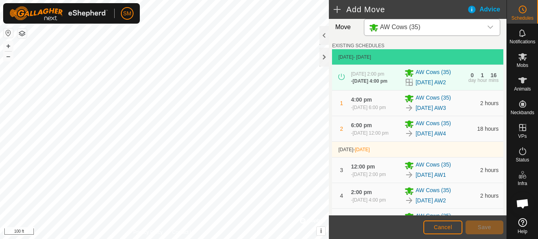
scroll to position [315, 0]
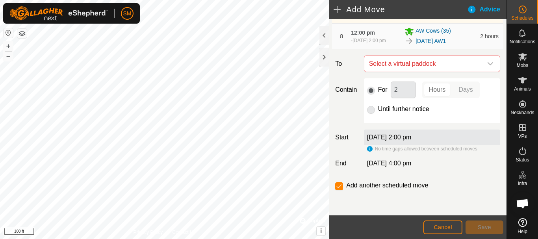
click at [487, 64] on icon "dropdown trigger" at bounding box center [490, 64] width 6 height 6
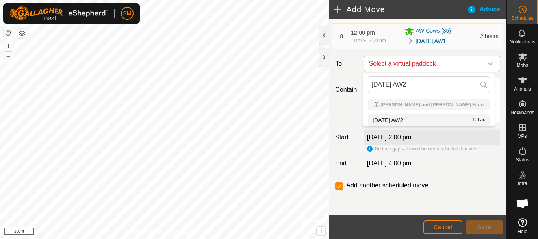
type input "[DATE] AW2"
click at [391, 119] on li "[DATE] AW2 1.9 ac" at bounding box center [429, 120] width 122 height 12
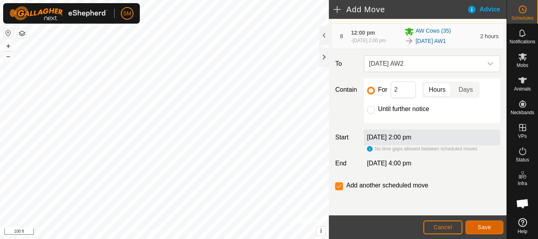
click at [488, 227] on span "Save" at bounding box center [483, 227] width 13 height 6
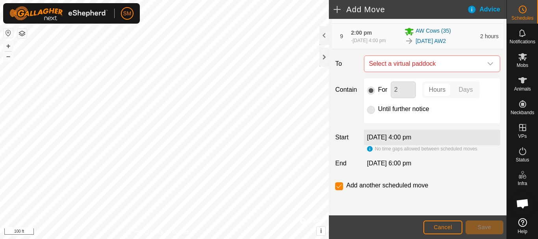
scroll to position [344, 0]
click at [487, 63] on icon "dropdown trigger" at bounding box center [490, 64] width 6 height 6
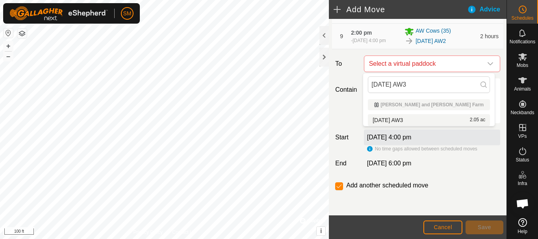
type input "[DATE] AW3"
click at [402, 118] on li "[DATE] AW3 2.05 ac" at bounding box center [429, 120] width 122 height 12
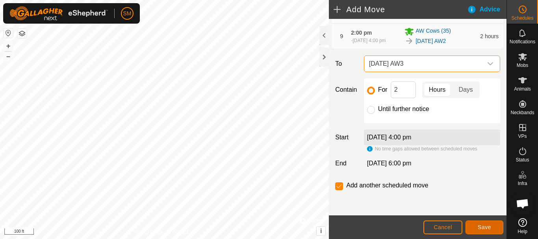
click at [483, 231] on button "Save" at bounding box center [484, 227] width 38 height 14
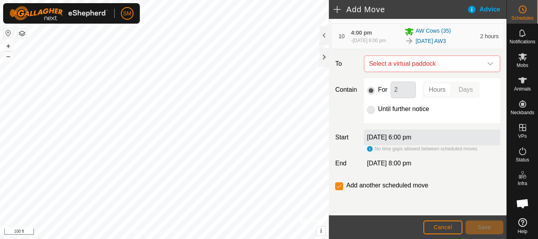
scroll to position [373, 0]
click at [487, 63] on icon "dropdown trigger" at bounding box center [490, 64] width 6 height 6
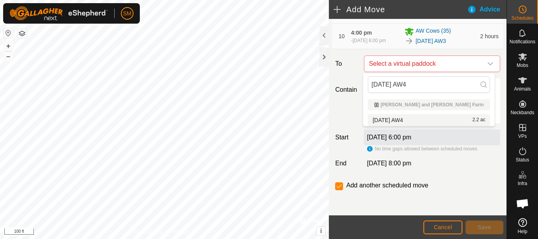
type input "[DATE] AW4"
click at [400, 118] on li "[DATE] AW4 2.2 ac" at bounding box center [429, 120] width 122 height 12
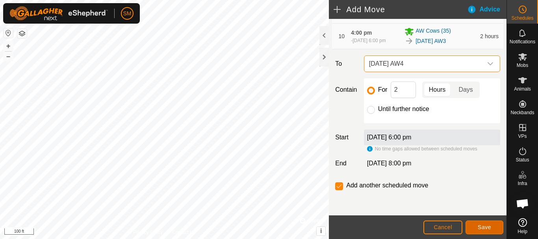
click at [491, 228] on button "Save" at bounding box center [484, 227] width 38 height 14
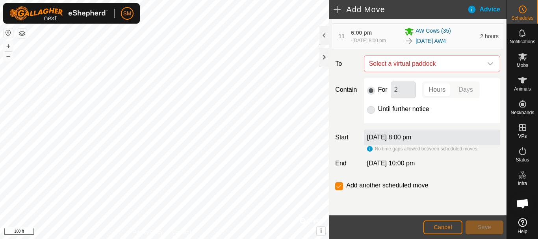
scroll to position [402, 0]
click at [487, 63] on icon "dropdown trigger" at bounding box center [490, 64] width 6 height 6
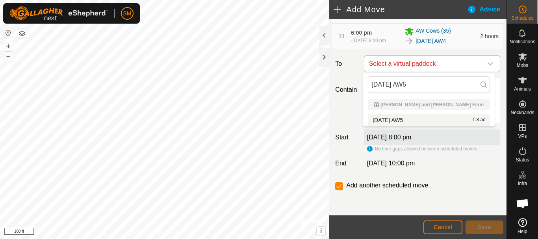
type input "[DATE] AW5"
click at [395, 119] on li "[DATE] AW5 1.8 ac" at bounding box center [429, 120] width 122 height 12
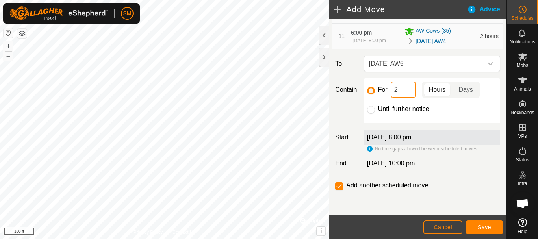
click at [396, 86] on input "2" at bounding box center [402, 89] width 25 height 17
type input "16"
click at [488, 226] on span "Save" at bounding box center [483, 227] width 13 height 6
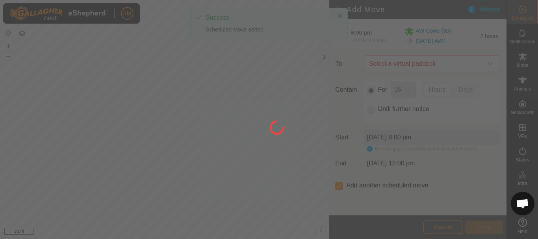
scroll to position [6, 0]
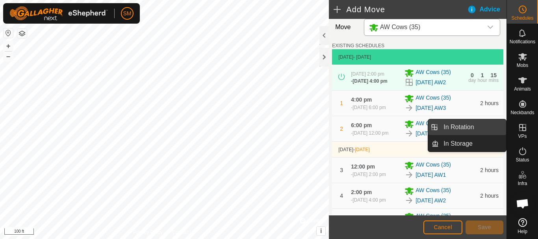
click at [461, 130] on link "In Rotation" at bounding box center [472, 127] width 67 height 16
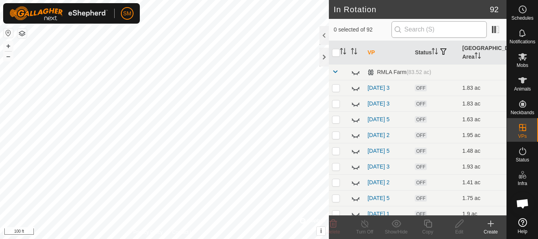
click at [442, 20] on div "0 selected of 92" at bounding box center [418, 30] width 178 height 22
click at [440, 26] on input "text" at bounding box center [438, 29] width 95 height 17
paste input "[DATE] AW"
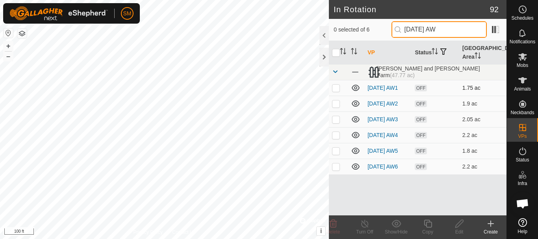
type input "[DATE] AW"
click at [357, 88] on icon at bounding box center [356, 88] width 8 height 6
click at [356, 106] on icon at bounding box center [356, 103] width 8 height 6
click at [355, 122] on icon at bounding box center [356, 119] width 8 height 6
click at [354, 140] on icon at bounding box center [355, 134] width 9 height 9
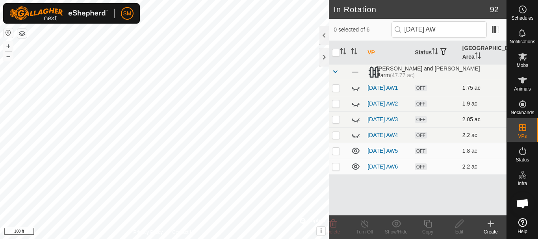
click at [336, 170] on p-checkbox at bounding box center [336, 166] width 8 height 6
click at [333, 228] on icon at bounding box center [332, 224] width 7 height 8
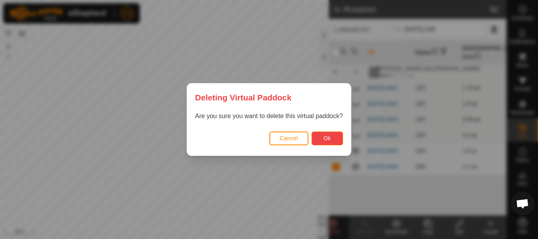
click at [326, 138] on span "Ok" at bounding box center [326, 138] width 7 height 6
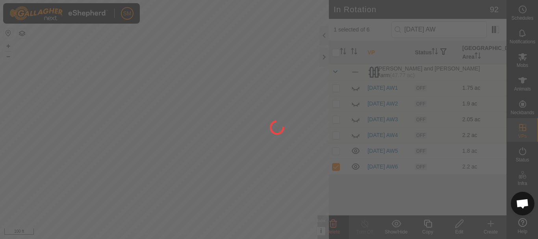
checkbox input "false"
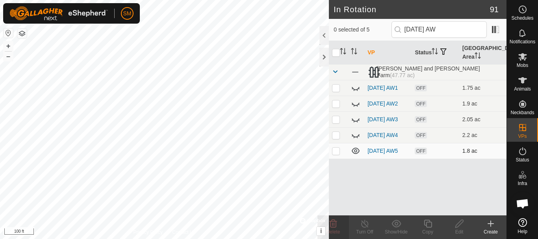
click at [335, 154] on p-checkbox at bounding box center [336, 151] width 8 height 6
checkbox input "true"
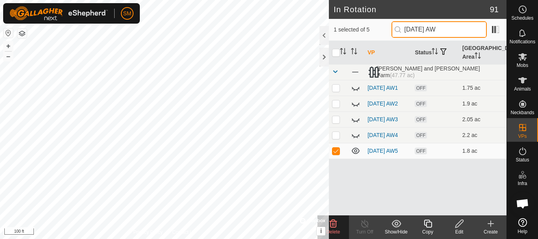
click at [437, 28] on input "[DATE] AW" at bounding box center [438, 29] width 95 height 17
click at [354, 154] on icon at bounding box center [356, 151] width 8 height 6
click at [439, 27] on input "[DATE] AW" at bounding box center [438, 29] width 95 height 17
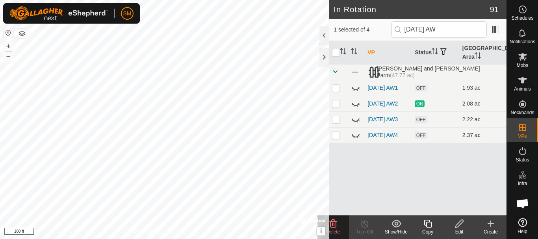
click at [355, 137] on icon at bounding box center [356, 135] width 8 height 3
click at [440, 29] on input "[DATE] AW" at bounding box center [438, 29] width 95 height 17
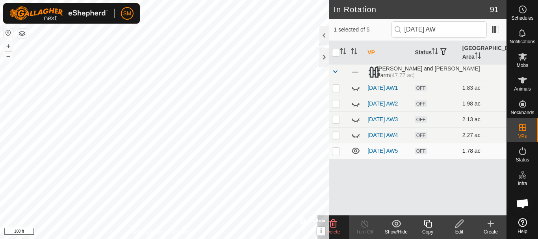
click at [354, 155] on icon at bounding box center [355, 150] width 9 height 9
click at [437, 27] on input "[DATE] AW" at bounding box center [438, 29] width 95 height 17
type input "[DATE] AW"
click at [355, 155] on icon at bounding box center [355, 150] width 9 height 9
click at [428, 226] on icon at bounding box center [428, 223] width 10 height 9
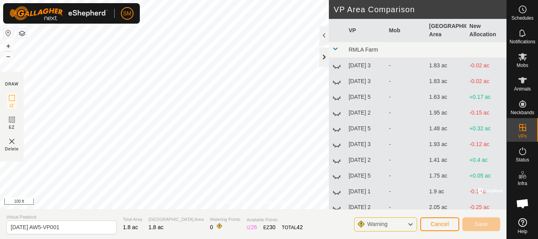
click at [323, 59] on div at bounding box center [323, 57] width 9 height 19
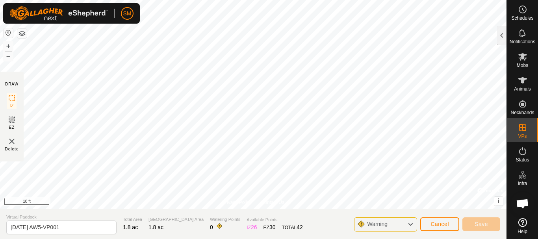
click at [400, 231] on div "Privacy Policy Contact Us Status: OFF Type: Inclusion Zone + – ⇧ i © Mapbox , ©…" at bounding box center [253, 119] width 506 height 239
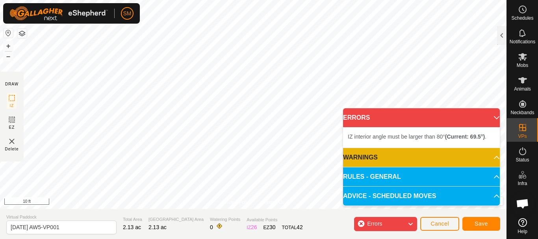
click at [283, 0] on html "SM Schedules Notifications Mobs Animals Neckbands VPs Status Infra Heatmap Help…" at bounding box center [269, 119] width 538 height 239
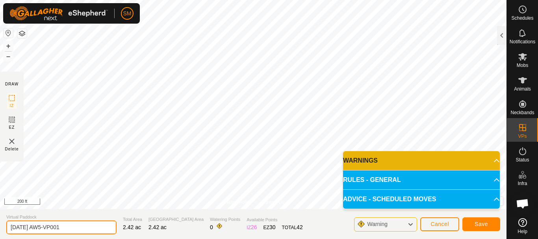
click at [80, 229] on input "[DATE] AW5-VP001" at bounding box center [61, 227] width 110 height 14
click at [36, 226] on input "[DATE] AW5-VP001" at bounding box center [61, 227] width 110 height 14
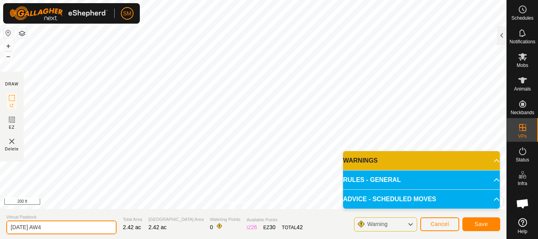
drag, startPoint x: 48, startPoint y: 228, endPoint x: 0, endPoint y: 226, distance: 48.4
click at [0, 226] on section "Virtual Paddock [DATE] AW4 Total Area 2.42 ac Grazing Area 2.42 ac Watering Poi…" at bounding box center [253, 224] width 506 height 30
type input "[DATE] AW4"
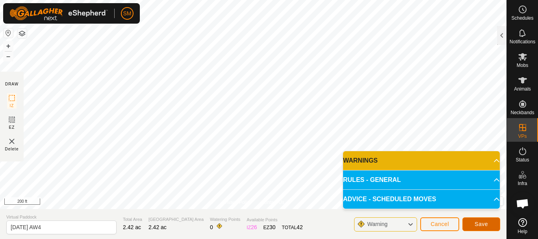
click at [478, 225] on span "Save" at bounding box center [480, 224] width 13 height 6
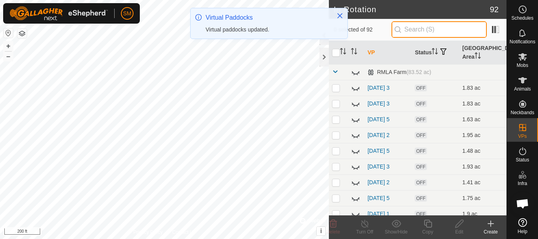
click at [436, 27] on input "text" at bounding box center [438, 29] width 95 height 17
paste input "[DATE] AW"
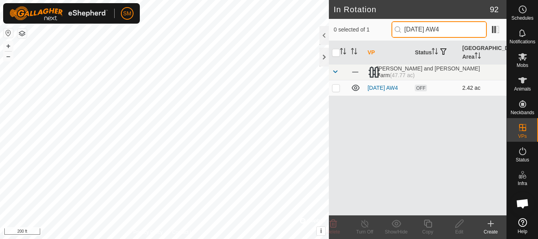
type input "[DATE] AW4"
click at [337, 90] on p-checkbox at bounding box center [336, 88] width 8 height 6
checkbox input "true"
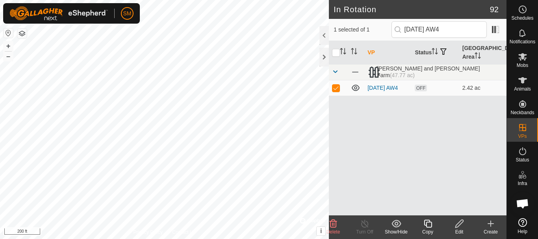
click at [427, 224] on icon at bounding box center [428, 223] width 10 height 9
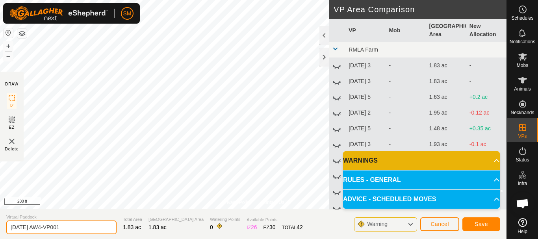
click at [79, 227] on input "[DATE] AW4-VP001" at bounding box center [61, 227] width 110 height 14
paste input "text"
type input "[DATE] AW5"
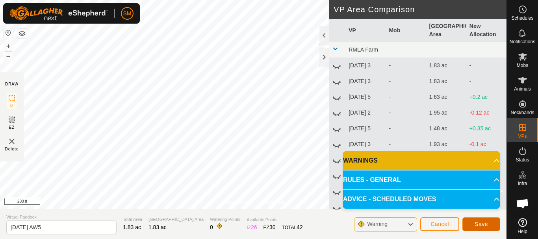
click at [486, 225] on span "Save" at bounding box center [480, 224] width 13 height 6
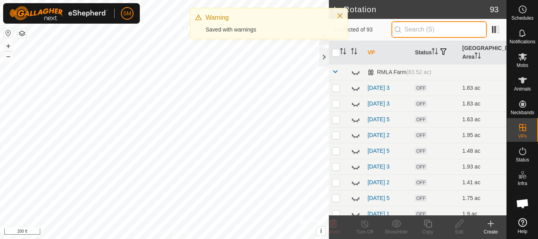
click at [436, 27] on input "text" at bounding box center [438, 29] width 95 height 17
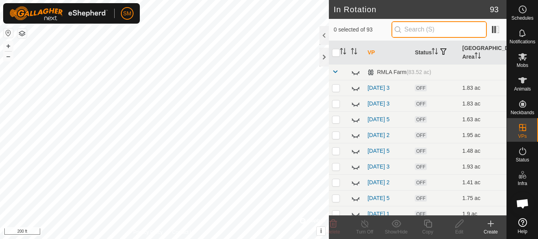
paste input "[DATE] AW"
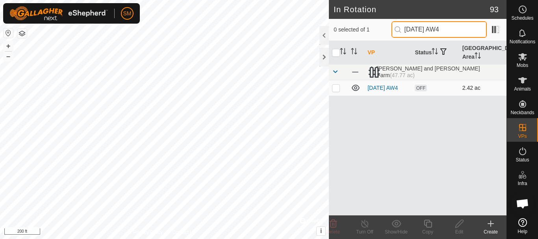
type input "[DATE] AW4"
click at [333, 89] on p-checkbox at bounding box center [336, 88] width 8 height 6
checkbox input "true"
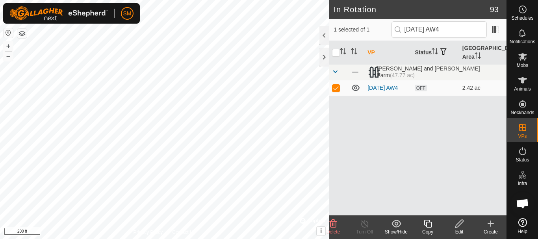
click at [429, 225] on icon at bounding box center [428, 223] width 10 height 9
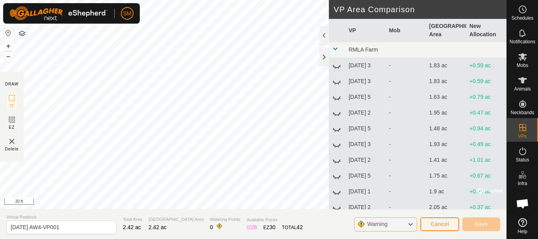
click at [204, 17] on div "SM Schedules Notifications Mobs Animals Neckbands VPs Status Infra Heatmap Help…" at bounding box center [269, 119] width 538 height 239
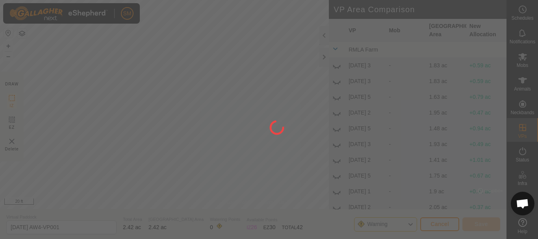
click at [324, 61] on div at bounding box center [269, 119] width 538 height 239
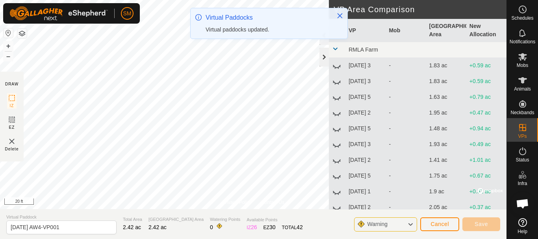
click at [324, 62] on div at bounding box center [323, 57] width 9 height 19
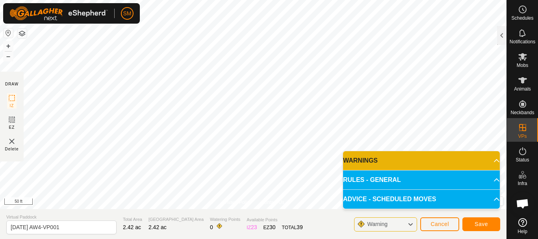
click at [253, 239] on html "SM Schedules Notifications Mobs Animals Neckbands VPs Status Infra Heatmap Help…" at bounding box center [269, 119] width 538 height 239
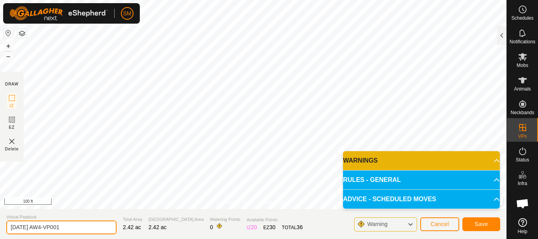
click at [87, 226] on input "[DATE] AW4-VP001" at bounding box center [61, 227] width 110 height 14
paste input "text"
type input "[DATE] AW6"
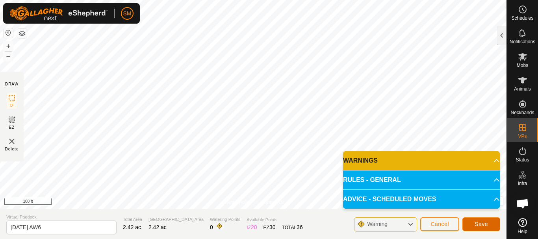
click at [490, 220] on button "Save" at bounding box center [481, 224] width 38 height 14
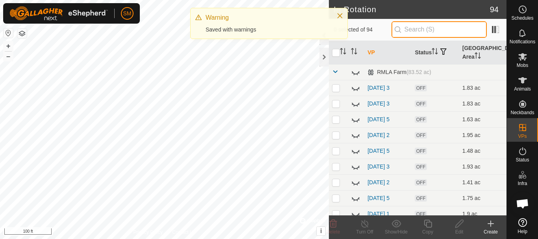
click at [448, 29] on input "text" at bounding box center [438, 29] width 95 height 17
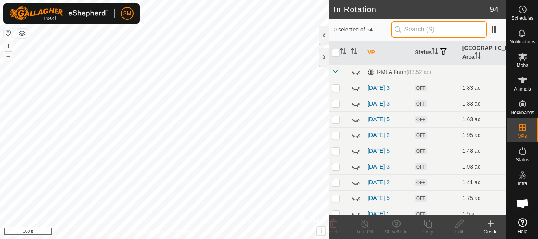
paste input "[DATE] AW"
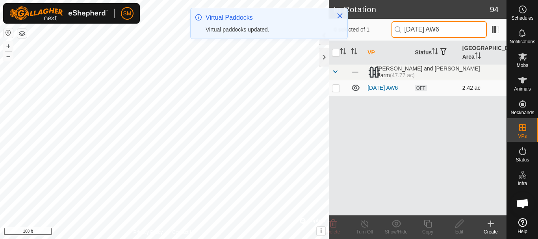
type input "[DATE] AW6"
click at [334, 87] on p-checkbox at bounding box center [336, 88] width 8 height 6
checkbox input "true"
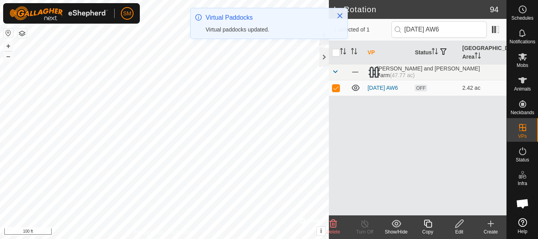
click at [427, 227] on icon at bounding box center [428, 224] width 8 height 8
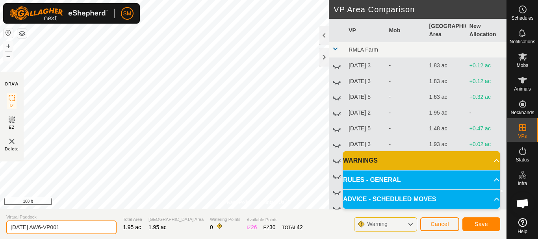
click at [86, 220] on input "[DATE] AW6-VP001" at bounding box center [61, 227] width 110 height 14
paste input "text"
type input "[DATE] AW1"
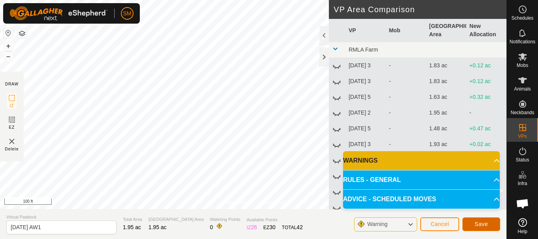
click at [479, 220] on button "Save" at bounding box center [481, 224] width 38 height 14
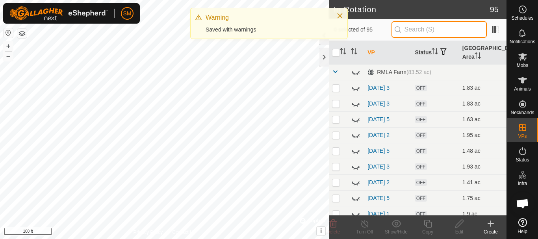
click at [435, 31] on input "text" at bounding box center [438, 29] width 95 height 17
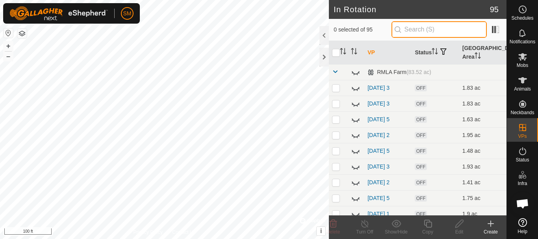
paste input "[DATE] AW"
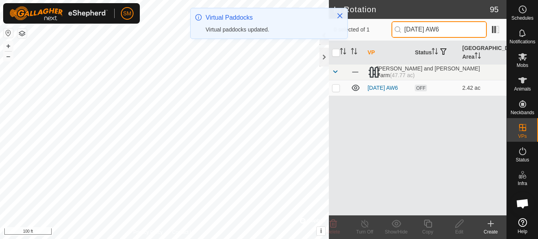
type input "[DATE] AW6"
click at [334, 89] on p-checkbox at bounding box center [336, 88] width 8 height 6
checkbox input "true"
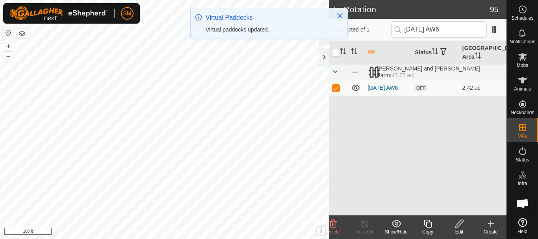
click at [430, 233] on div "Copy" at bounding box center [427, 231] width 31 height 7
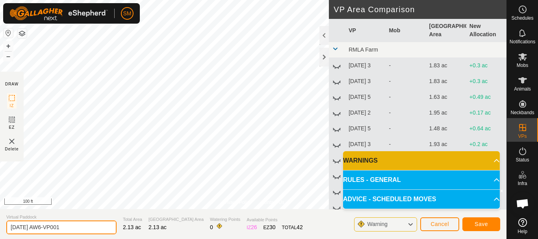
click at [83, 226] on input "[DATE] AW6-VP001" at bounding box center [61, 227] width 110 height 14
click at [82, 227] on input "[DATE] AW6-VP001" at bounding box center [61, 227] width 110 height 14
paste input "text"
type input "[DATE] AW2"
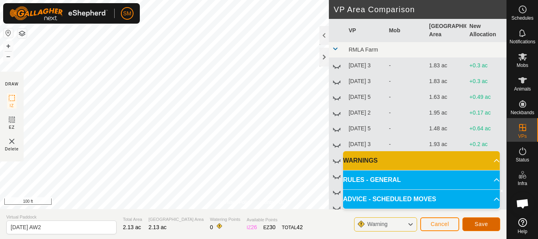
click at [488, 224] on button "Save" at bounding box center [481, 224] width 38 height 14
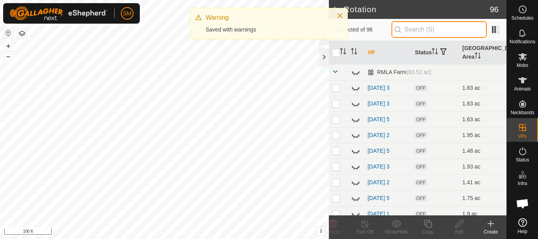
click at [443, 29] on input "text" at bounding box center [438, 29] width 95 height 17
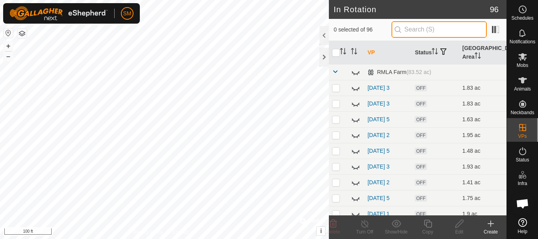
paste input "[DATE] AW"
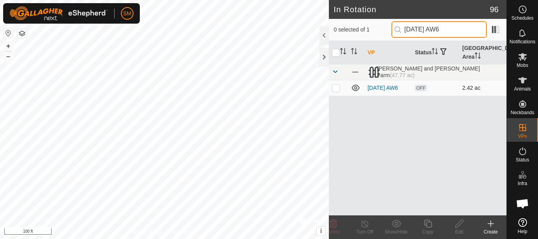
type input "[DATE] AW6"
click at [339, 89] on p-checkbox at bounding box center [336, 88] width 8 height 6
checkbox input "true"
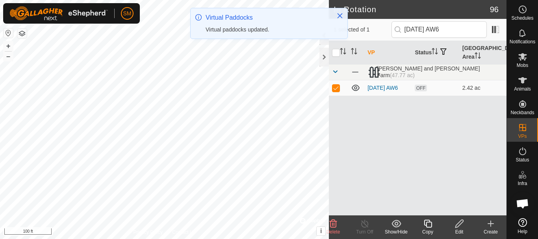
click at [426, 228] on div "Copy" at bounding box center [427, 231] width 31 height 7
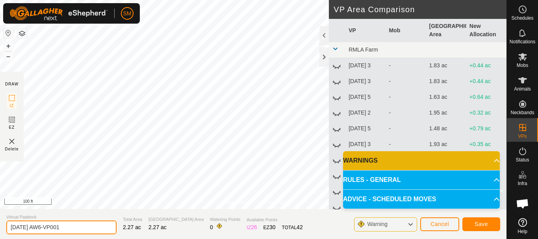
click at [78, 221] on input "[DATE] AW6-VP001" at bounding box center [61, 227] width 110 height 14
paste input "text"
type input "[DATE] AW3"
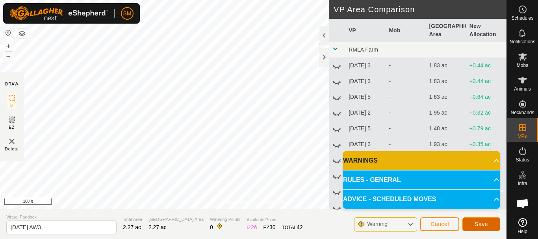
click at [479, 223] on span "Save" at bounding box center [480, 224] width 13 height 6
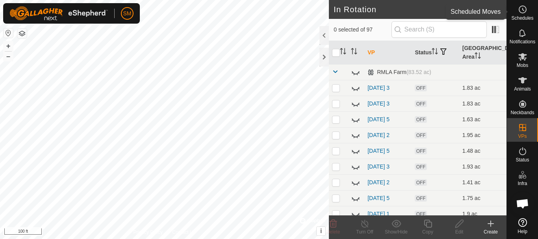
click at [518, 10] on icon at bounding box center [522, 9] width 9 height 9
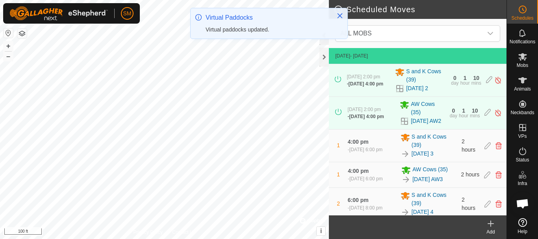
click at [489, 229] on div "Add" at bounding box center [490, 231] width 31 height 7
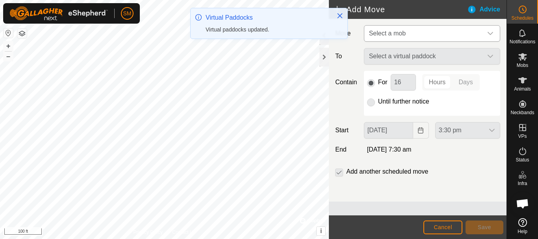
click at [463, 35] on span "Select a mob" at bounding box center [424, 34] width 117 height 16
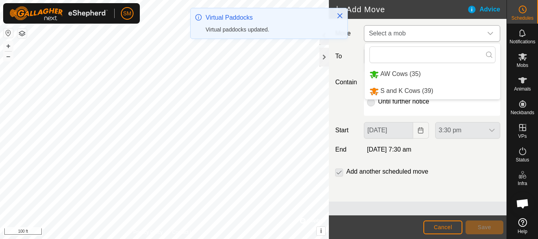
click at [399, 74] on li "AW Cows (35)" at bounding box center [432, 74] width 135 height 16
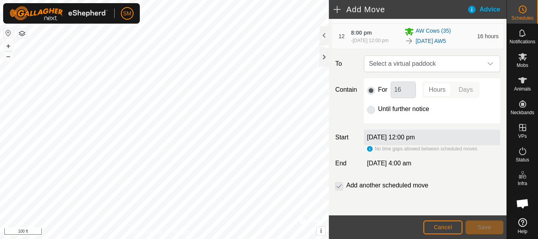
scroll to position [431, 0]
click at [487, 64] on icon "dropdown trigger" at bounding box center [490, 63] width 6 height 3
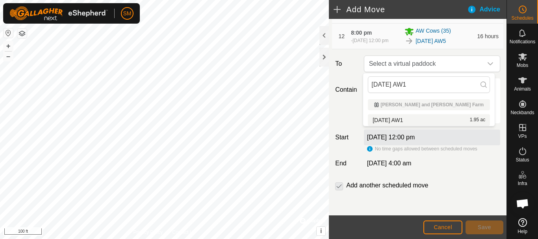
type input "[DATE] AW1"
click at [404, 119] on li "[DATE] AW1 1.95 ac" at bounding box center [429, 120] width 122 height 12
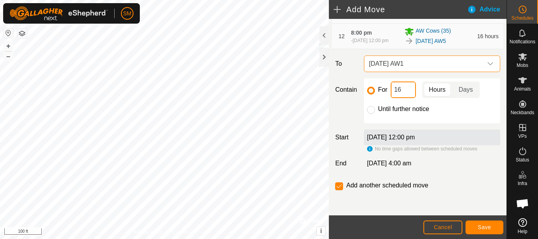
click at [400, 88] on input "16" at bounding box center [402, 89] width 25 height 17
type input "2"
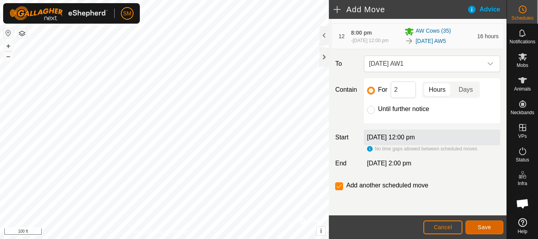
click at [484, 230] on span "Save" at bounding box center [483, 227] width 13 height 6
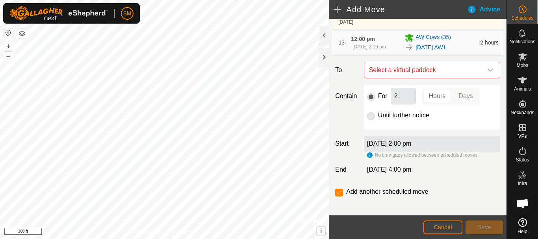
scroll to position [476, 0]
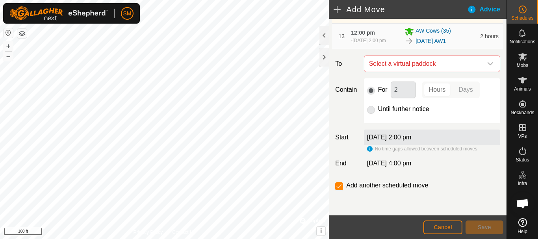
click at [487, 65] on icon "dropdown trigger" at bounding box center [490, 64] width 6 height 6
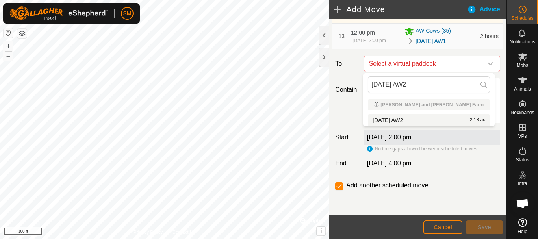
type input "[DATE] AW2"
click at [403, 119] on li "[DATE] AW2 2.13 ac" at bounding box center [429, 120] width 122 height 12
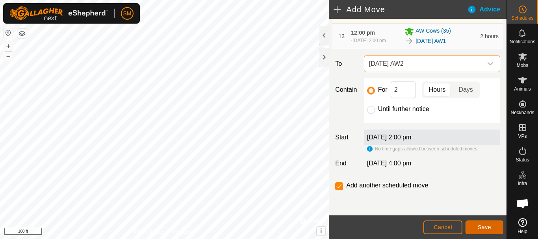
click at [495, 228] on button "Save" at bounding box center [484, 227] width 38 height 14
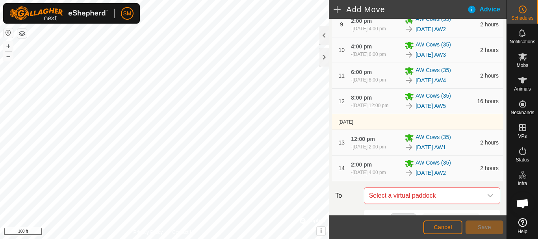
scroll to position [505, 0]
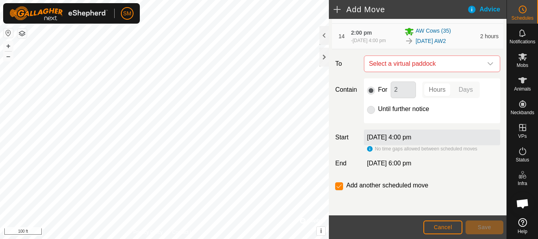
click at [487, 65] on icon "dropdown trigger" at bounding box center [490, 64] width 6 height 6
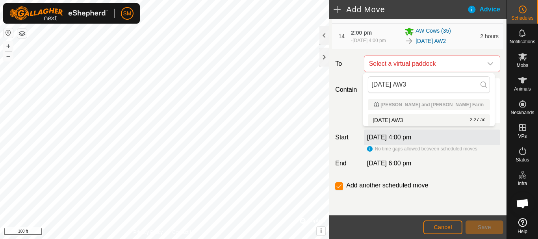
type input "[DATE] AW3"
click at [409, 120] on li "[DATE] AW3 2.27 ac" at bounding box center [429, 120] width 122 height 12
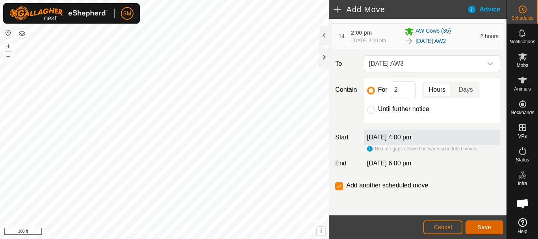
click at [484, 232] on button "Save" at bounding box center [484, 227] width 38 height 14
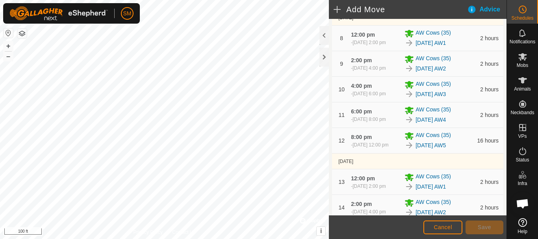
scroll to position [534, 0]
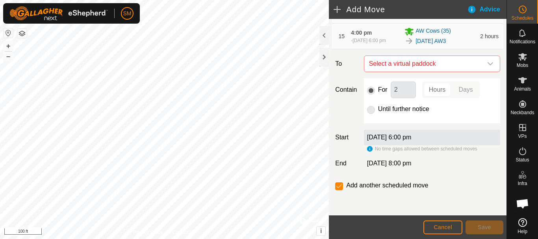
click at [487, 63] on icon "dropdown trigger" at bounding box center [490, 64] width 6 height 6
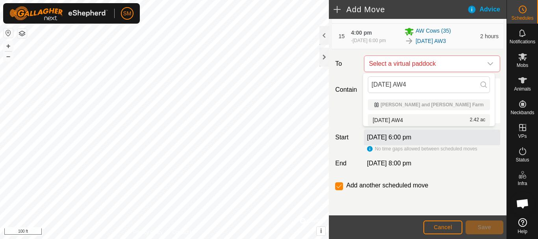
type input "[DATE] AW4"
click at [409, 117] on li "[DATE] AW4 2.42 ac" at bounding box center [429, 120] width 122 height 12
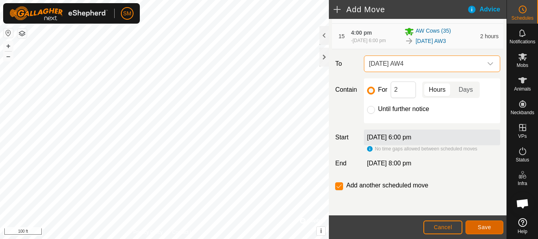
click at [483, 229] on span "Save" at bounding box center [483, 227] width 13 height 6
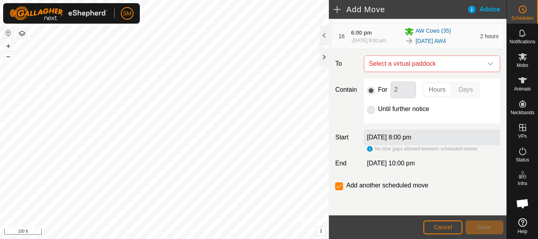
scroll to position [563, 0]
click at [487, 63] on icon "dropdown trigger" at bounding box center [490, 64] width 6 height 6
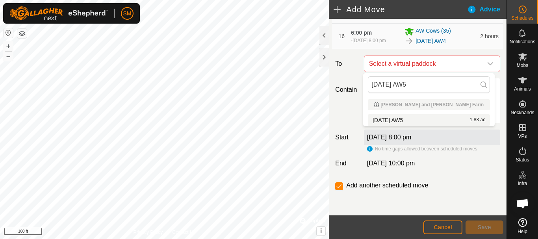
type input "[DATE] AW5"
click at [414, 118] on li "[DATE] AW5 1.83 ac" at bounding box center [429, 120] width 122 height 12
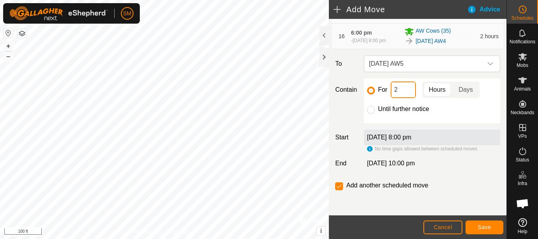
click at [409, 90] on input "2" at bounding box center [402, 89] width 25 height 17
type input "16"
click at [340, 187] on input "checkbox" at bounding box center [339, 186] width 8 height 8
click at [479, 226] on span "Save" at bounding box center [483, 227] width 13 height 6
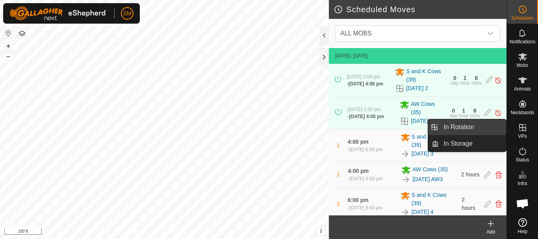
click at [459, 130] on link "In Rotation" at bounding box center [472, 127] width 67 height 16
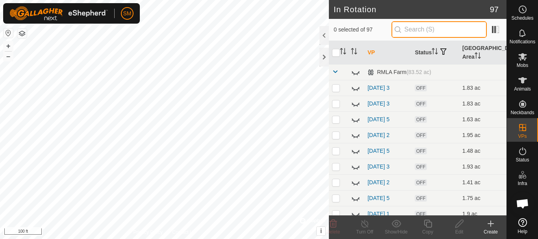
click at [449, 29] on input "text" at bounding box center [438, 29] width 95 height 17
paste input "[DATE] AW"
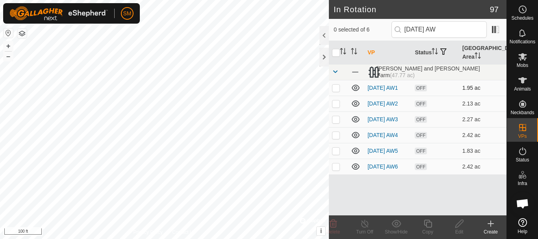
click at [356, 89] on icon at bounding box center [356, 88] width 8 height 6
click at [357, 105] on icon at bounding box center [356, 103] width 8 height 6
click at [356, 124] on icon at bounding box center [355, 119] width 9 height 9
click at [356, 138] on icon at bounding box center [356, 135] width 8 height 6
click at [335, 170] on p-checkbox at bounding box center [336, 166] width 8 height 6
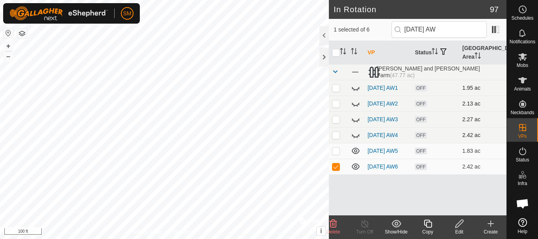
click at [333, 229] on div "Delete" at bounding box center [332, 231] width 31 height 7
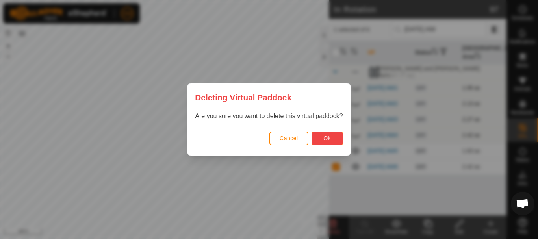
click at [326, 133] on button "Ok" at bounding box center [326, 138] width 31 height 14
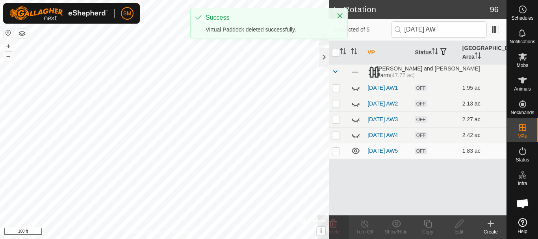
click at [336, 154] on p-checkbox at bounding box center [336, 151] width 8 height 6
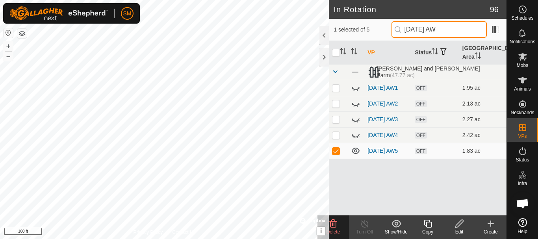
click at [440, 28] on input "[DATE] AW" at bounding box center [438, 29] width 95 height 17
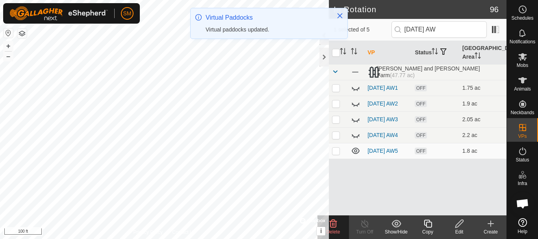
click at [357, 155] on icon at bounding box center [355, 150] width 9 height 9
click at [438, 31] on input "[DATE] AW" at bounding box center [438, 29] width 95 height 17
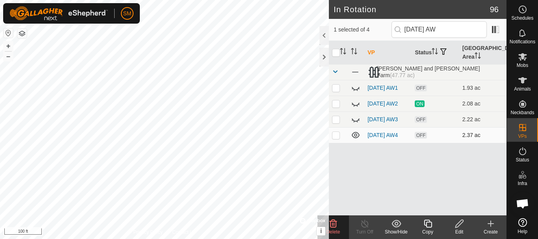
click at [357, 140] on icon at bounding box center [355, 134] width 9 height 9
click at [439, 25] on input "[DATE] AW" at bounding box center [438, 29] width 95 height 17
click at [353, 153] on icon at bounding box center [356, 151] width 8 height 3
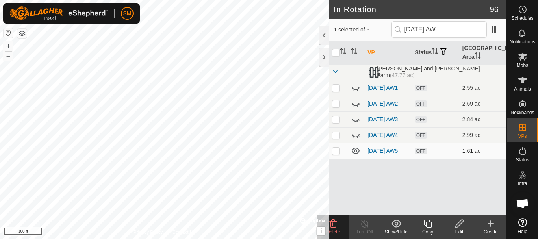
click at [427, 223] on icon at bounding box center [428, 223] width 10 height 9
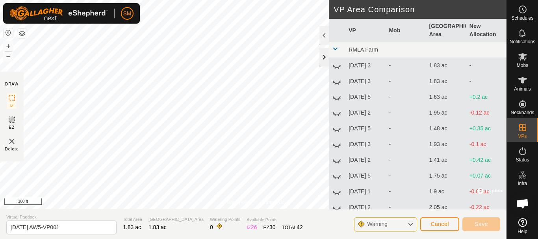
click at [323, 56] on div at bounding box center [323, 57] width 9 height 19
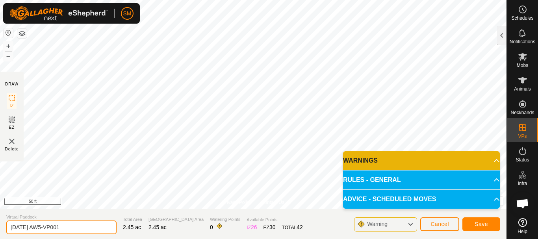
click at [88, 224] on input "[DATE] AW5-VP001" at bounding box center [61, 227] width 110 height 14
drag, startPoint x: 49, startPoint y: 227, endPoint x: 115, endPoint y: 237, distance: 66.5
click at [115, 237] on section "Virtual Paddock [DATE] AW5-VP001 Total Area 2.45 ac Grazing Area 2.45 ac Wateri…" at bounding box center [253, 224] width 506 height 30
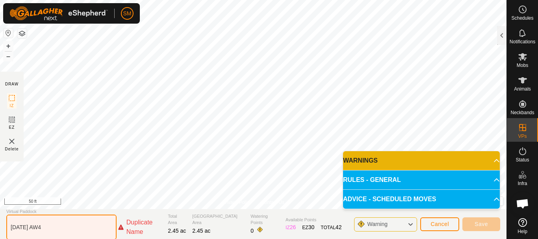
click at [37, 225] on input "[DATE] AW4" at bounding box center [61, 227] width 110 height 25
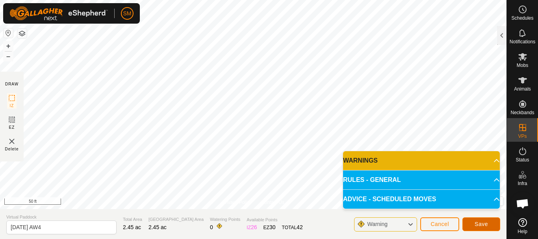
click at [486, 224] on span "Save" at bounding box center [480, 224] width 13 height 6
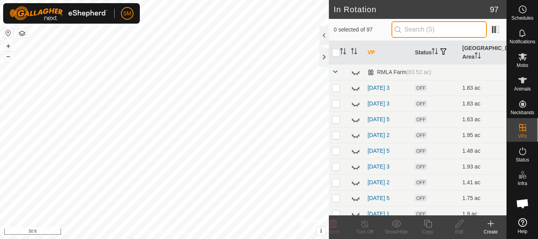
click at [432, 29] on input "text" at bounding box center [438, 29] width 95 height 17
paste input "[DATE] AW"
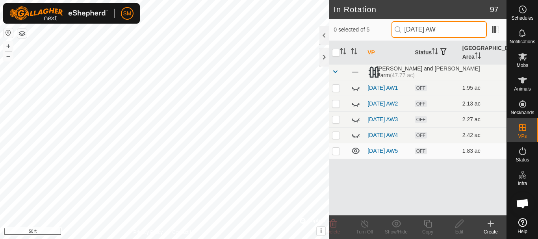
click at [434, 30] on input "[DATE] AW" at bounding box center [438, 29] width 95 height 17
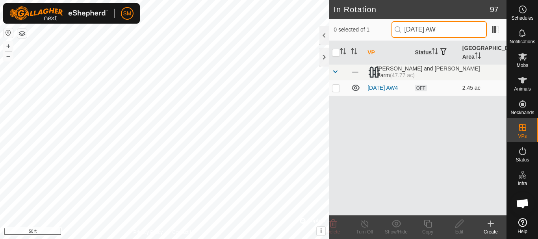
drag, startPoint x: 440, startPoint y: 28, endPoint x: 382, endPoint y: 30, distance: 58.3
click at [382, 30] on div "0 selected of 1 [DATE] AW" at bounding box center [417, 29] width 168 height 17
drag, startPoint x: 466, startPoint y: 32, endPoint x: 367, endPoint y: 26, distance: 98.6
click at [367, 26] on div "0 selected of 1 [DATE] AW" at bounding box center [417, 29] width 168 height 17
click at [337, 90] on p-checkbox at bounding box center [336, 88] width 8 height 6
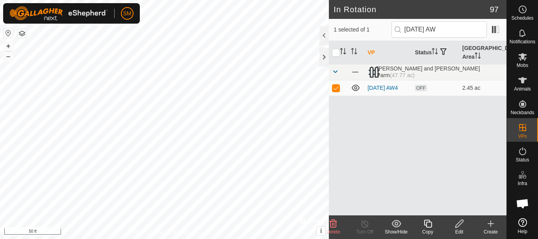
click at [429, 230] on div "Copy" at bounding box center [427, 231] width 31 height 7
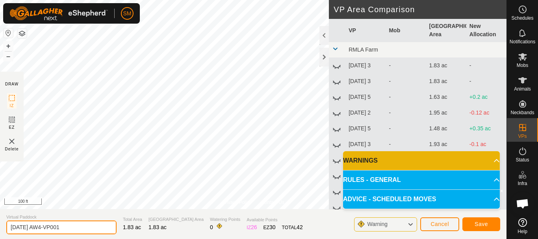
click at [95, 229] on input "[DATE] AW4-VP001" at bounding box center [61, 227] width 110 height 14
click at [94, 229] on input "[DATE] AW4-VP001" at bounding box center [61, 227] width 110 height 14
paste input "text"
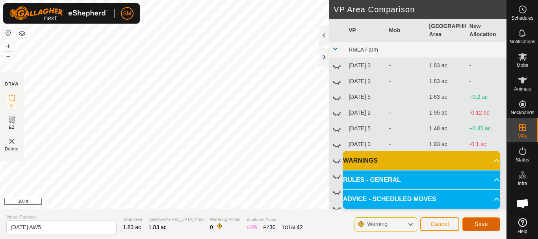
click at [477, 223] on span "Save" at bounding box center [480, 224] width 13 height 6
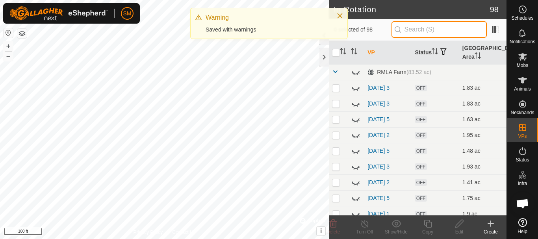
click at [441, 30] on input "text" at bounding box center [438, 29] width 95 height 17
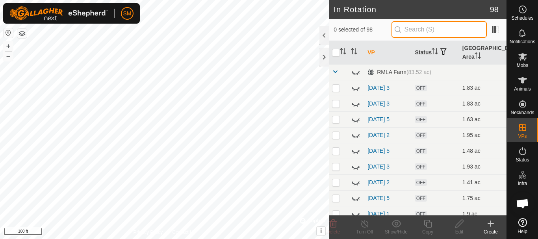
paste input "[DATE] AW"
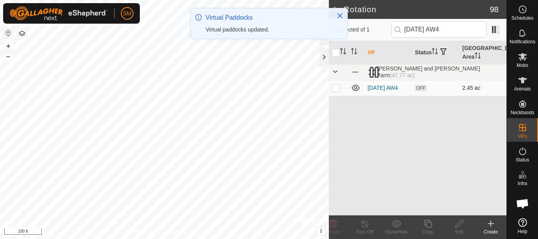
click at [335, 88] on p-checkbox at bounding box center [336, 88] width 8 height 6
click at [427, 226] on icon at bounding box center [428, 223] width 10 height 9
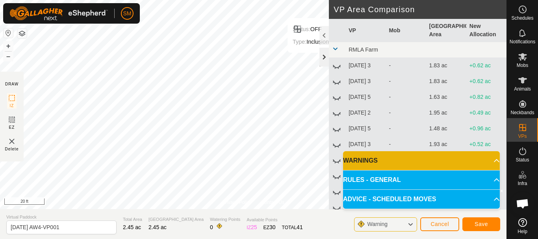
click at [324, 56] on div at bounding box center [323, 57] width 9 height 19
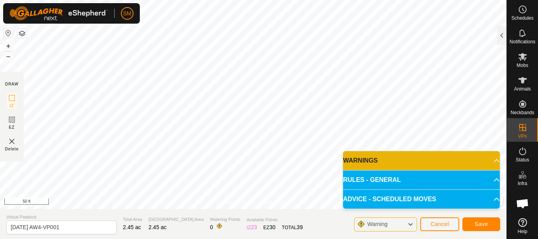
click at [170, 229] on div "Privacy Policy Contact Us Status: OFF Type: Inclusion Zone + – ⇧ i © Mapbox , ©…" at bounding box center [253, 119] width 506 height 239
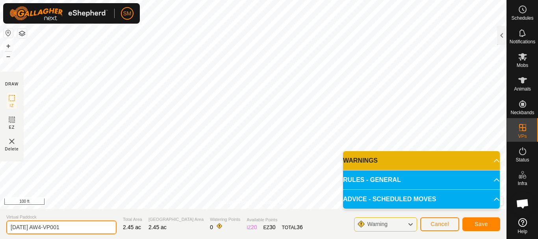
click at [88, 231] on input "[DATE] AW4-VP001" at bounding box center [61, 227] width 110 height 14
paste input "text"
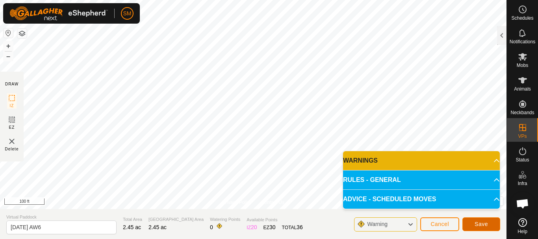
click at [490, 226] on button "Save" at bounding box center [481, 224] width 38 height 14
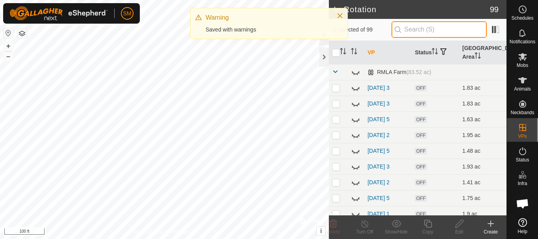
click at [444, 31] on input "text" at bounding box center [438, 29] width 95 height 17
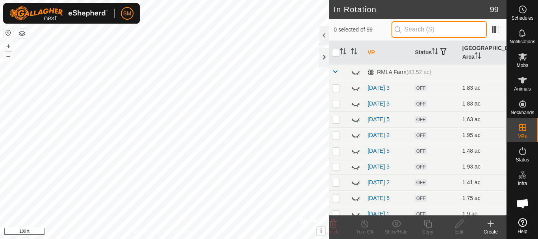
paste input "[DATE] AW"
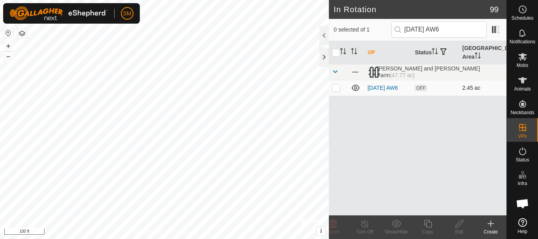
click at [337, 87] on p-checkbox at bounding box center [336, 88] width 8 height 6
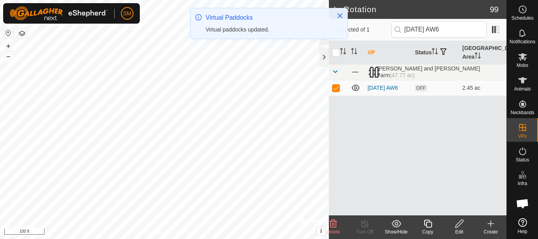
click at [429, 227] on icon at bounding box center [428, 224] width 8 height 8
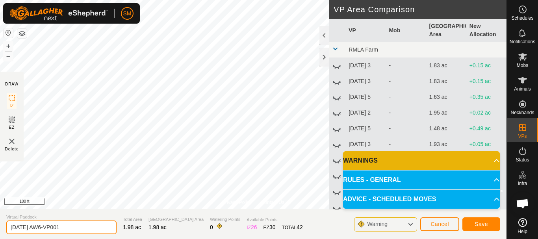
click at [89, 227] on input "[DATE] AW6-VP001" at bounding box center [61, 227] width 110 height 14
paste input "text"
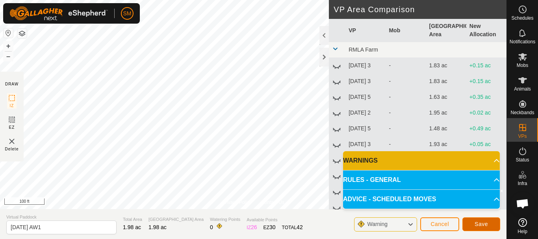
click at [477, 220] on button "Save" at bounding box center [481, 224] width 38 height 14
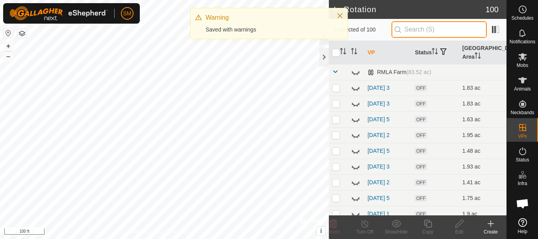
click at [438, 28] on input "text" at bounding box center [438, 29] width 95 height 17
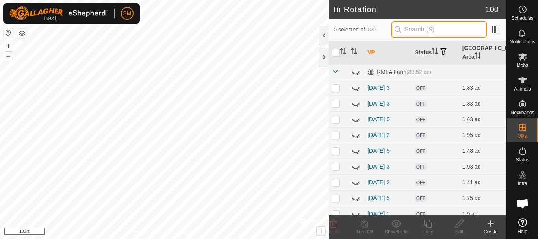
paste input "[DATE] AW"
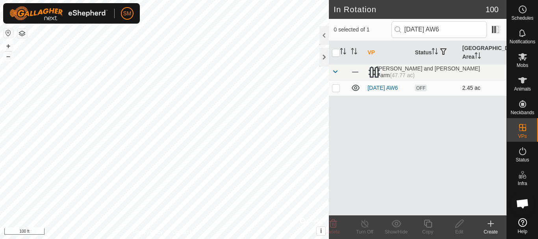
click at [329, 89] on td at bounding box center [338, 88] width 19 height 16
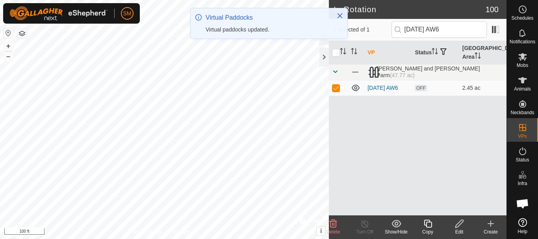
click at [430, 223] on icon at bounding box center [428, 223] width 10 height 9
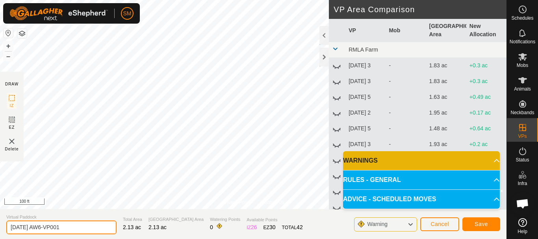
click at [71, 223] on input "[DATE] AW6-VP001" at bounding box center [61, 227] width 110 height 14
paste input "text"
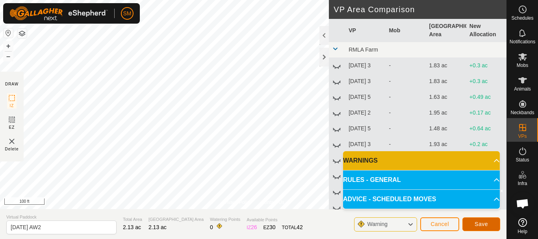
click at [480, 223] on span "Save" at bounding box center [480, 224] width 13 height 6
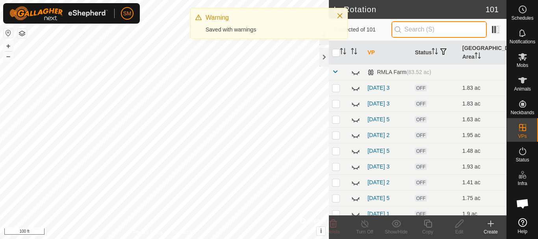
click at [444, 30] on input "text" at bounding box center [438, 29] width 95 height 17
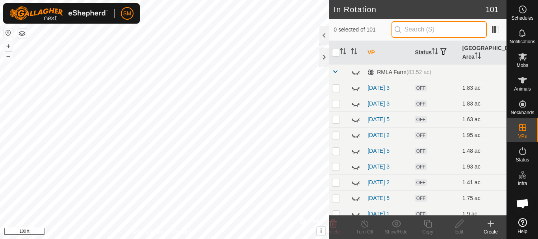
paste input "[DATE] AW"
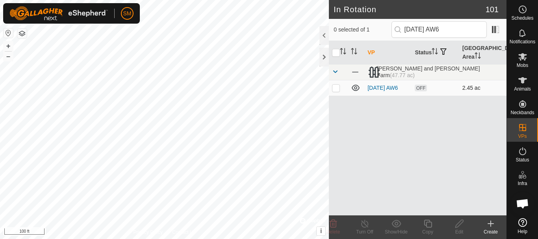
click at [337, 88] on p-checkbox at bounding box center [336, 88] width 8 height 6
click at [429, 226] on icon at bounding box center [428, 223] width 10 height 9
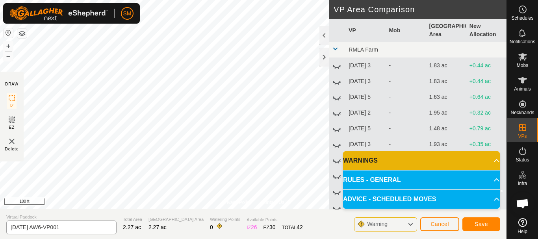
click at [80, 220] on div "Virtual Paddock [DATE] AW6-VP001" at bounding box center [61, 224] width 110 height 20
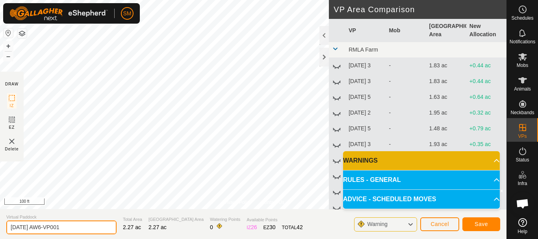
click at [80, 220] on input "[DATE] AW6-VP001" at bounding box center [61, 227] width 110 height 14
paste input "text"
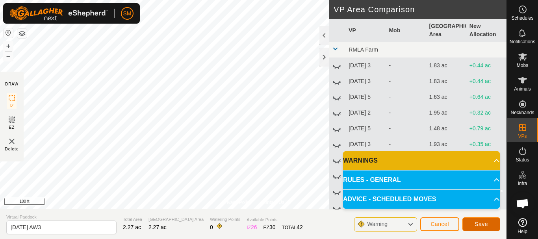
click at [478, 220] on button "Save" at bounding box center [481, 224] width 38 height 14
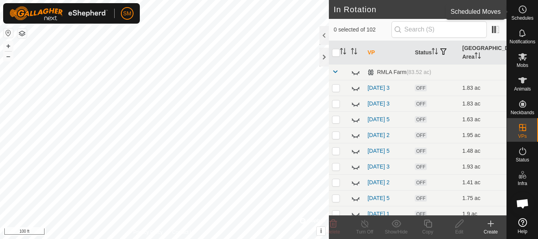
click at [521, 13] on circle at bounding box center [522, 9] width 7 height 7
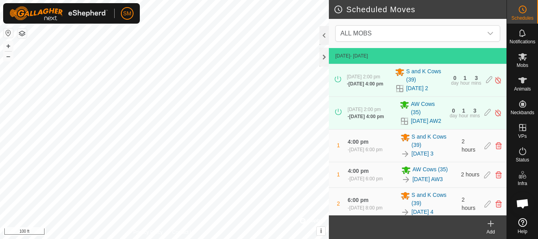
click at [488, 222] on icon at bounding box center [490, 223] width 9 height 9
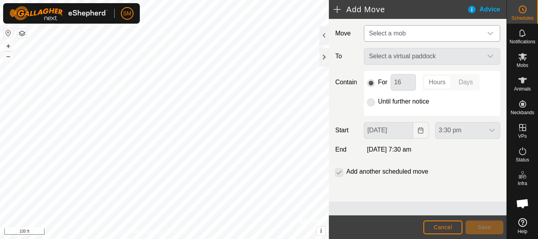
click at [489, 33] on icon "dropdown trigger" at bounding box center [490, 33] width 6 height 6
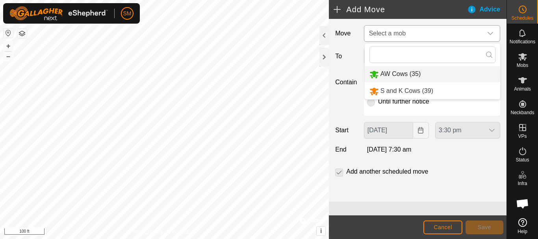
click at [398, 70] on li "AW Cows (35)" at bounding box center [432, 74] width 135 height 16
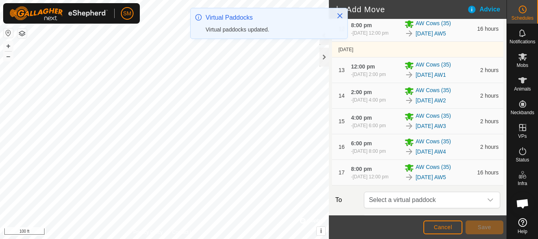
scroll to position [592, 0]
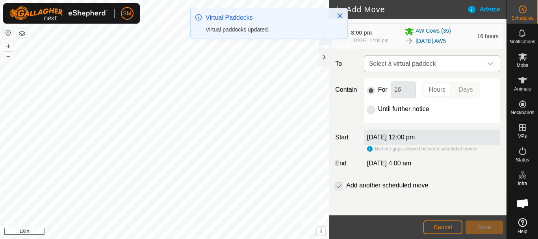
click at [487, 66] on icon "dropdown trigger" at bounding box center [490, 64] width 6 height 6
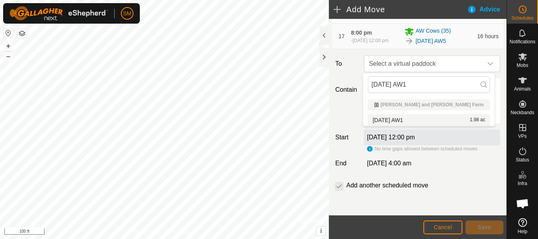
click at [399, 117] on li "[DATE] AW1 1.98 ac" at bounding box center [429, 120] width 122 height 12
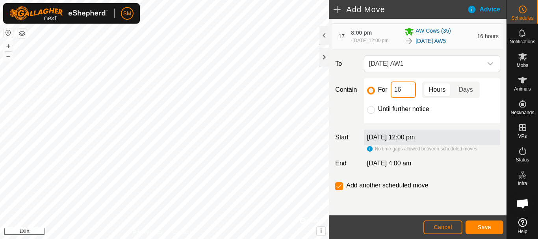
click at [409, 84] on input "16" at bounding box center [402, 89] width 25 height 17
click at [485, 230] on button "Save" at bounding box center [484, 227] width 38 height 14
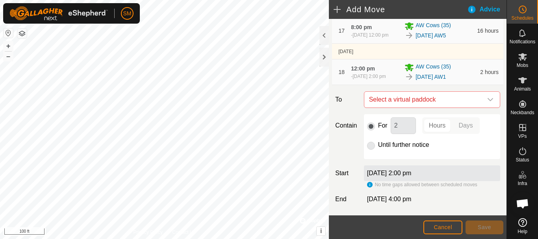
scroll to position [637, 0]
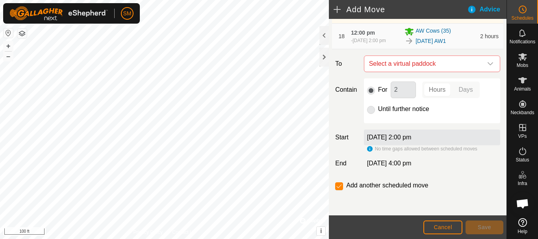
click at [487, 65] on icon "dropdown trigger" at bounding box center [490, 64] width 6 height 6
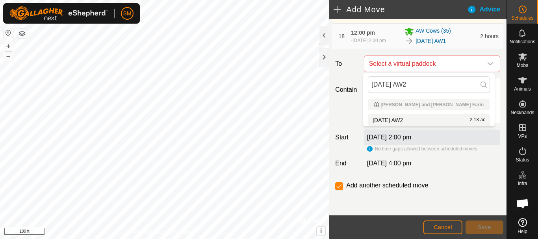
click at [411, 120] on li "[DATE] AW2 2.13 ac" at bounding box center [429, 120] width 122 height 12
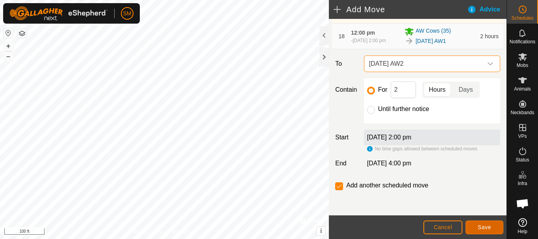
click at [492, 233] on button "Save" at bounding box center [484, 227] width 38 height 14
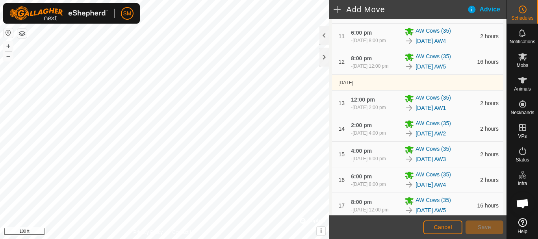
scroll to position [666, 0]
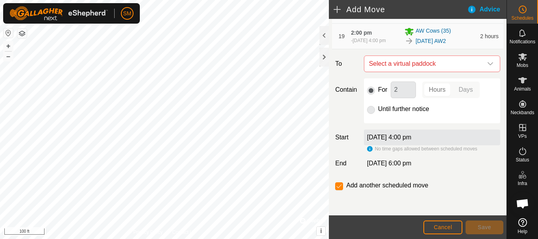
click at [487, 64] on icon "dropdown trigger" at bounding box center [490, 64] width 6 height 6
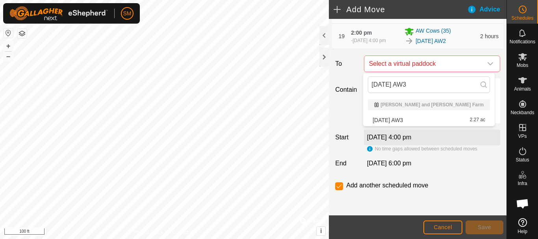
click at [419, 115] on li "[DATE] AW3 2.27 ac" at bounding box center [429, 120] width 122 height 12
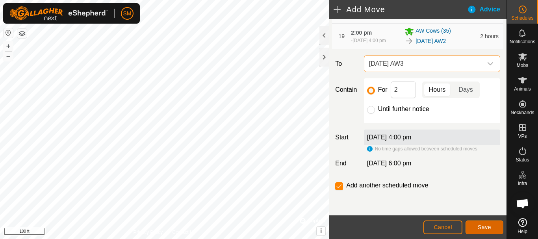
click at [482, 228] on span "Save" at bounding box center [483, 227] width 13 height 6
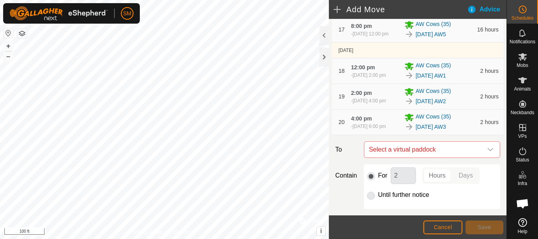
scroll to position [696, 0]
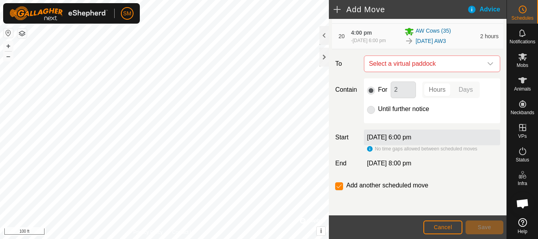
click at [487, 65] on icon "dropdown trigger" at bounding box center [490, 63] width 6 height 3
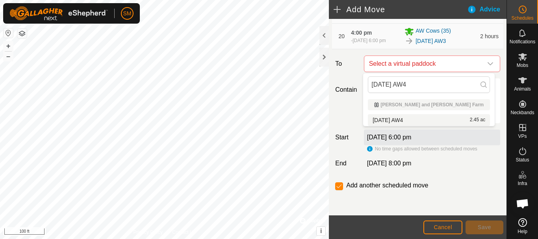
click at [413, 117] on li "[DATE] AW4 2.45 ac" at bounding box center [429, 120] width 122 height 12
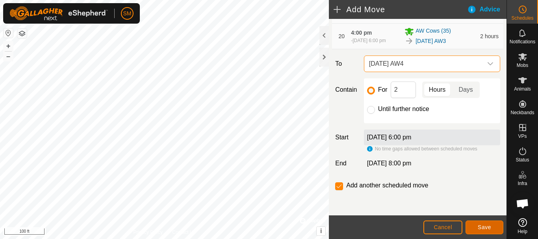
click at [482, 226] on span "Save" at bounding box center [483, 227] width 13 height 6
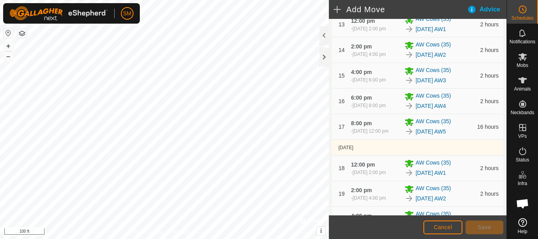
scroll to position [725, 0]
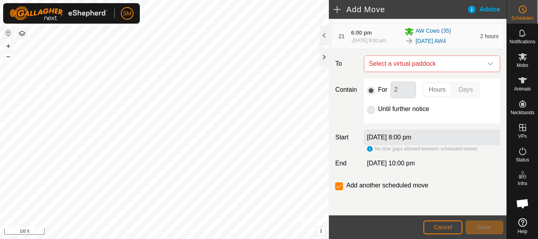
click at [487, 63] on icon "dropdown trigger" at bounding box center [490, 64] width 6 height 6
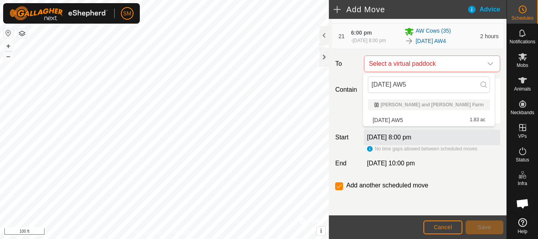
click at [402, 121] on li "[DATE] AW5 1.83 ac" at bounding box center [429, 120] width 122 height 12
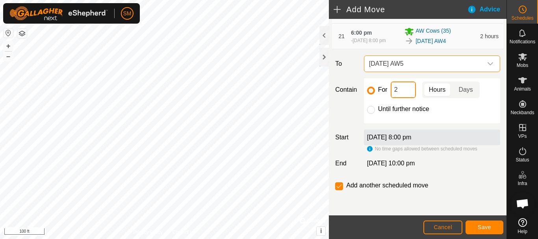
click at [408, 93] on input "2" at bounding box center [402, 89] width 25 height 17
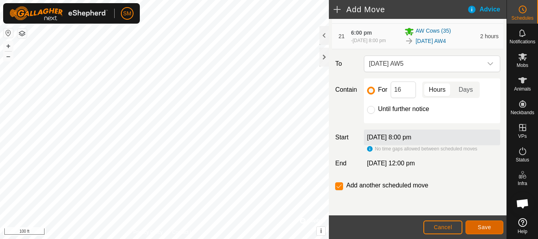
click at [486, 229] on span "Save" at bounding box center [483, 227] width 13 height 6
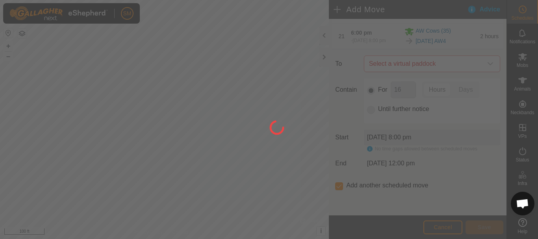
scroll to position [6, 0]
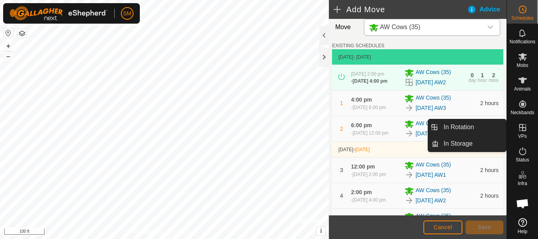
click at [475, 129] on link "In Rotation" at bounding box center [472, 127] width 67 height 16
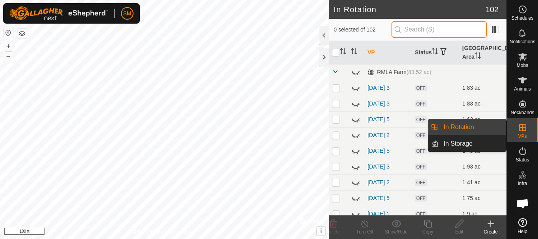
click at [443, 31] on input "text" at bounding box center [438, 29] width 95 height 17
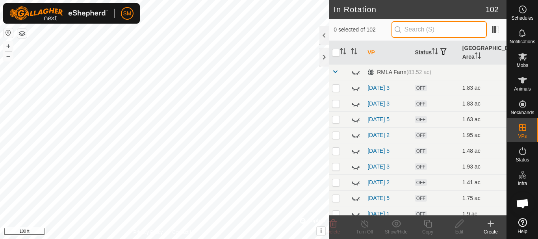
paste input "[DATE] AW"
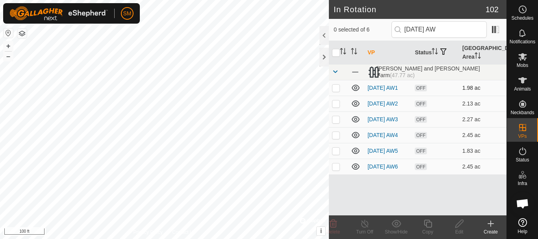
click at [356, 93] on icon at bounding box center [355, 87] width 9 height 9
click at [355, 105] on icon at bounding box center [355, 103] width 9 height 9
click at [355, 121] on icon at bounding box center [356, 119] width 8 height 6
click at [355, 138] on icon at bounding box center [356, 135] width 8 height 6
click at [335, 170] on p-checkbox at bounding box center [336, 166] width 8 height 6
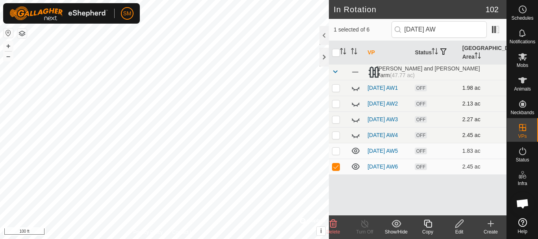
click at [333, 228] on icon at bounding box center [332, 224] width 7 height 8
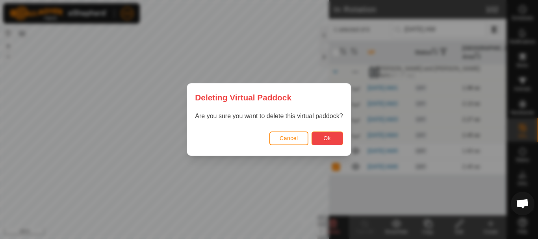
click at [331, 135] on span "Ok" at bounding box center [326, 138] width 7 height 6
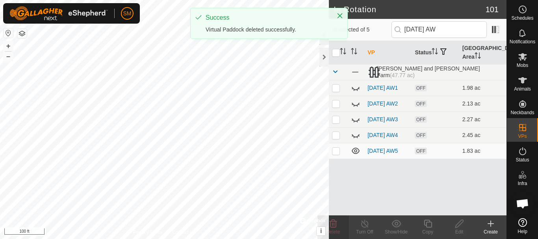
click at [336, 154] on p-checkbox at bounding box center [336, 151] width 8 height 6
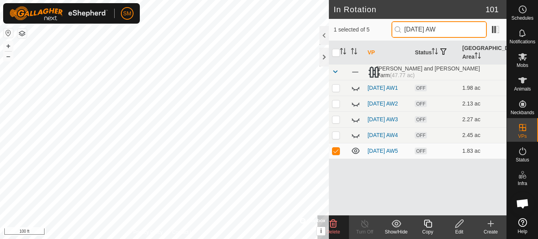
click at [437, 31] on input "[DATE] AW" at bounding box center [438, 29] width 95 height 17
click at [357, 155] on icon at bounding box center [355, 150] width 9 height 9
click at [438, 26] on input "[DATE] AW" at bounding box center [438, 29] width 95 height 17
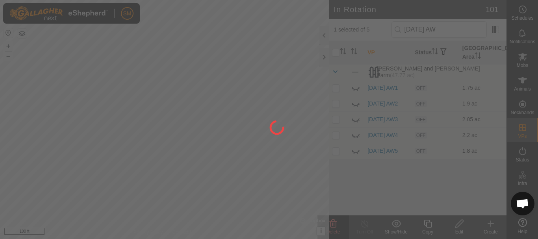
click at [353, 157] on div at bounding box center [269, 119] width 538 height 239
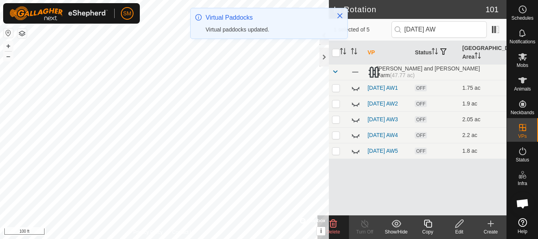
click at [354, 155] on icon at bounding box center [355, 150] width 9 height 9
click at [439, 27] on input "[DATE] AW" at bounding box center [438, 29] width 95 height 17
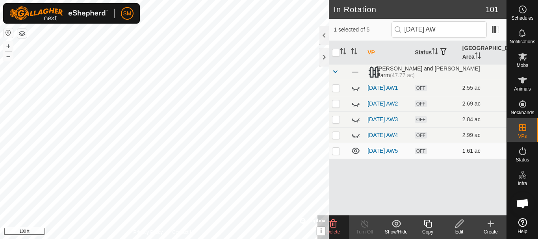
click at [358, 155] on icon at bounding box center [355, 150] width 9 height 9
click at [431, 226] on icon at bounding box center [428, 223] width 10 height 9
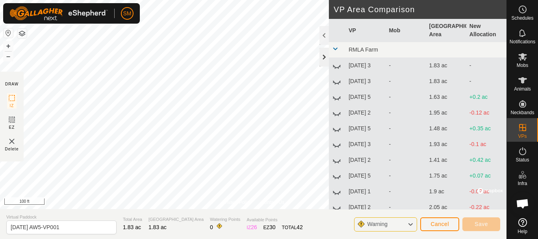
click at [323, 60] on div at bounding box center [323, 57] width 9 height 19
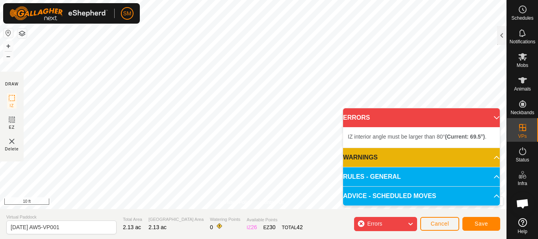
click at [374, 128] on body "SM Schedules Notifications Mobs Animals Neckbands VPs Status Infra Heatmap Help…" at bounding box center [269, 119] width 538 height 239
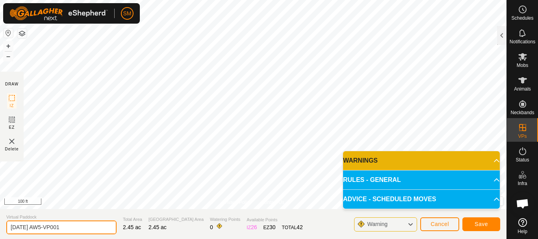
click at [77, 224] on input "[DATE] AW5-VP001" at bounding box center [61, 227] width 110 height 14
click at [36, 225] on input "[DATE] AW5-VP001" at bounding box center [61, 227] width 110 height 14
drag, startPoint x: 49, startPoint y: 227, endPoint x: 98, endPoint y: 233, distance: 49.5
click at [98, 233] on input "[DATE] AW5-VP001" at bounding box center [61, 227] width 110 height 14
drag, startPoint x: 49, startPoint y: 227, endPoint x: 0, endPoint y: 233, distance: 49.6
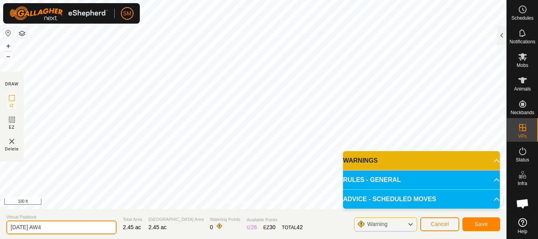
click at [0, 233] on section "Virtual Paddock [DATE] AW4 Total Area 2.45 ac Grazing Area 2.45 ac Watering Poi…" at bounding box center [253, 224] width 506 height 30
click at [63, 226] on input "[DATE] AW4" at bounding box center [61, 227] width 110 height 14
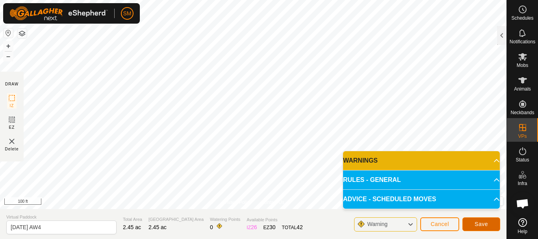
click at [485, 226] on span "Save" at bounding box center [480, 224] width 13 height 6
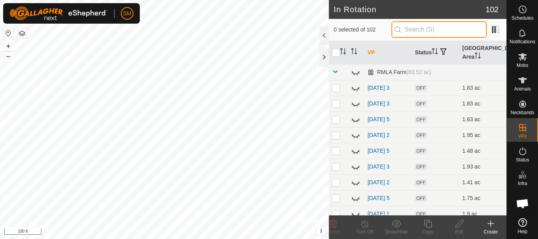
click at [433, 30] on input "text" at bounding box center [438, 29] width 95 height 17
paste input "[DATE] AW"
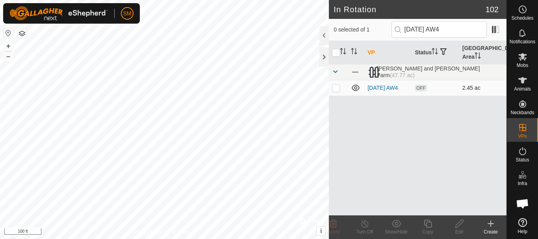
click at [334, 86] on p-checkbox at bounding box center [336, 88] width 8 height 6
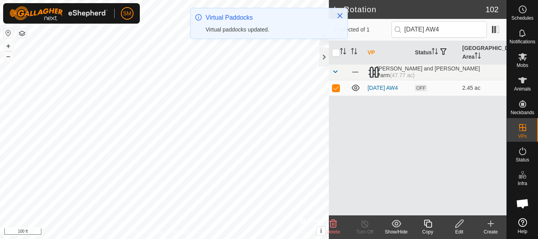
click at [426, 227] on icon at bounding box center [428, 224] width 8 height 8
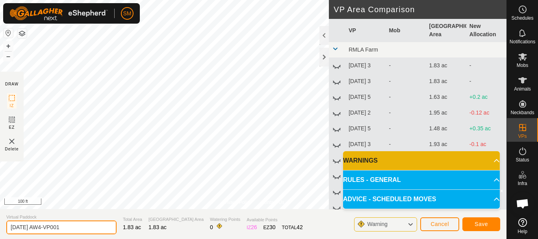
click at [98, 226] on input "[DATE] AW4-VP001" at bounding box center [61, 227] width 110 height 14
paste input "text"
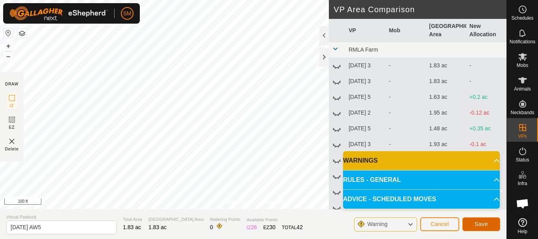
click at [478, 224] on span "Save" at bounding box center [480, 224] width 13 height 6
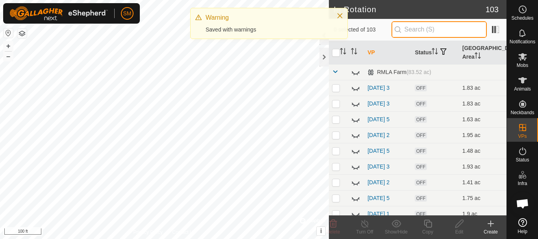
click at [443, 30] on input "text" at bounding box center [438, 29] width 95 height 17
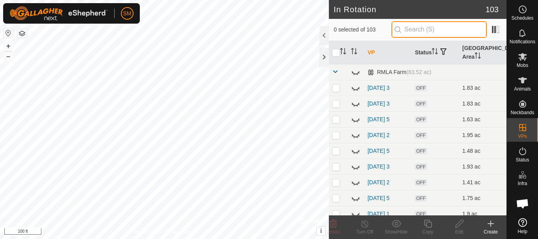
paste input "[DATE] AW"
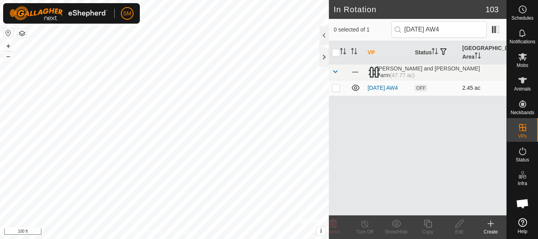
click at [333, 90] on p-checkbox at bounding box center [336, 88] width 8 height 6
click at [426, 225] on icon at bounding box center [428, 224] width 8 height 8
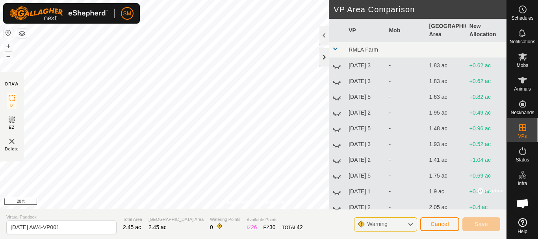
click at [326, 60] on div at bounding box center [323, 57] width 9 height 19
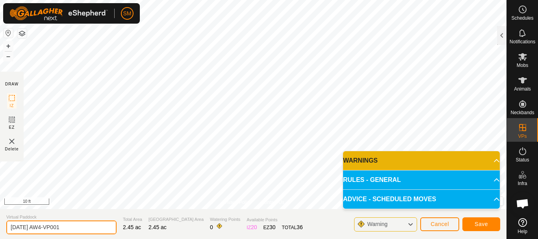
click at [83, 230] on input "[DATE] AW4-VP001" at bounding box center [61, 227] width 110 height 14
paste input "text"
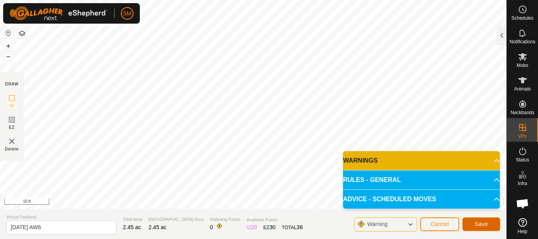
click at [483, 221] on span "Save" at bounding box center [480, 224] width 13 height 6
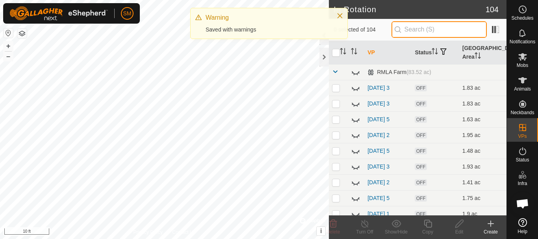
click at [416, 28] on input "text" at bounding box center [438, 29] width 95 height 17
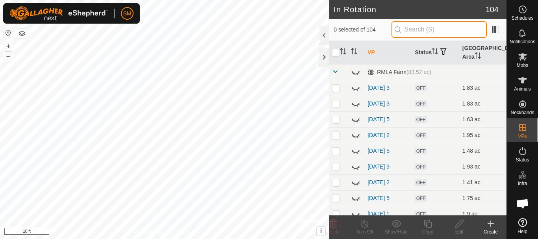
paste input "[DATE] AW"
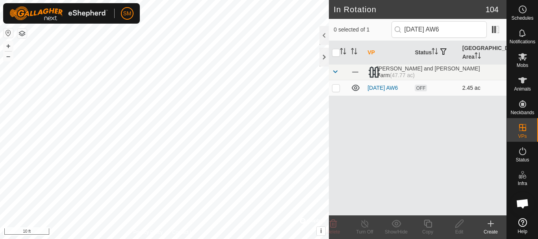
click at [335, 85] on p-checkbox at bounding box center [336, 88] width 8 height 6
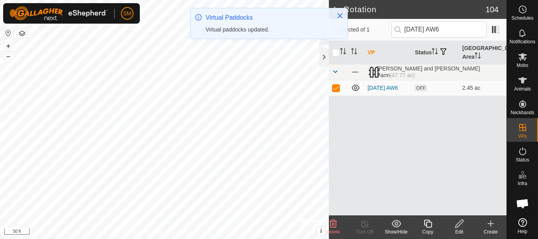
click at [425, 227] on icon at bounding box center [428, 223] width 10 height 9
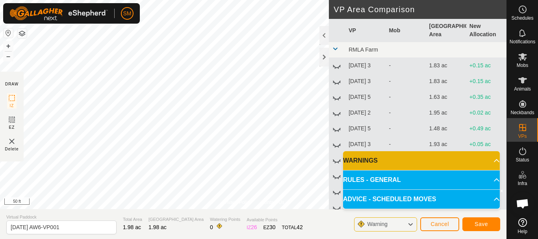
click at [87, 236] on section "Virtual Paddock [DATE] AW6-VP001 Total Area 1.98 ac Grazing Area 1.98 ac Wateri…" at bounding box center [253, 224] width 506 height 30
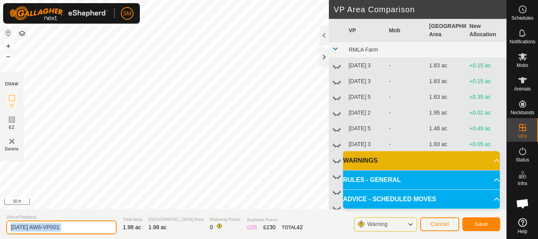
click at [81, 227] on input "[DATE] AW6-VP001" at bounding box center [61, 227] width 110 height 14
paste input "text"
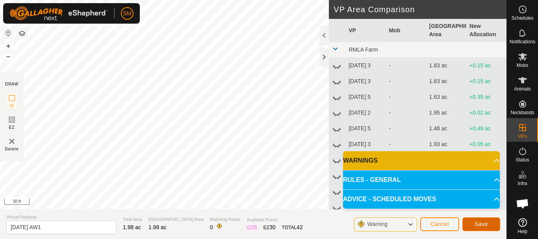
click at [478, 224] on span "Save" at bounding box center [480, 224] width 13 height 6
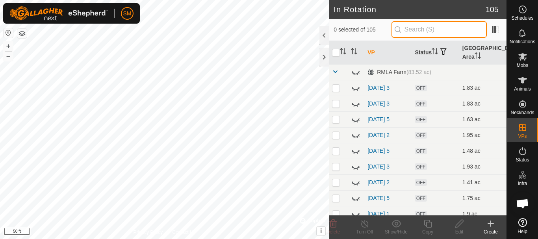
click at [438, 30] on input "text" at bounding box center [438, 29] width 95 height 17
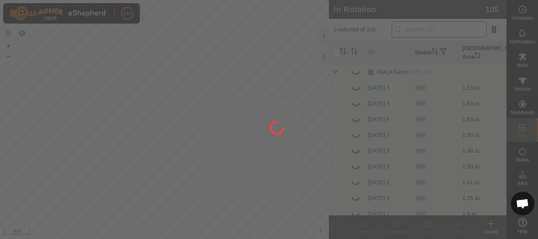
paste input "[DATE] AW"
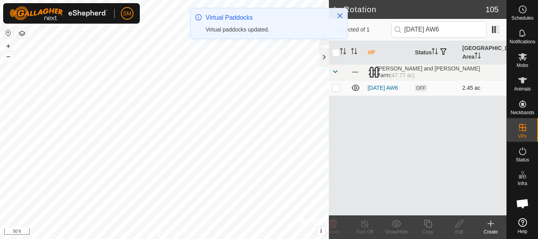
click at [338, 87] on p-checkbox at bounding box center [336, 88] width 8 height 6
click at [428, 222] on icon at bounding box center [428, 224] width 8 height 8
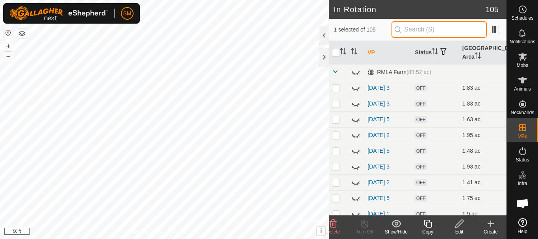
click at [417, 27] on input "text" at bounding box center [438, 29] width 95 height 17
paste input "[DATE] AW"
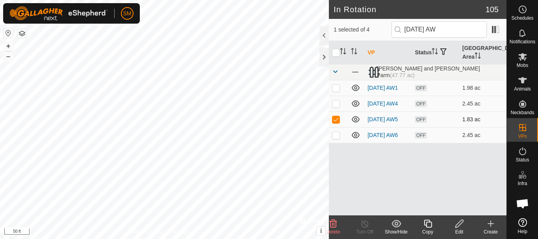
click at [335, 122] on p-checkbox at bounding box center [336, 119] width 8 height 6
click at [335, 138] on p-checkbox at bounding box center [336, 135] width 8 height 6
click at [424, 224] on icon at bounding box center [428, 223] width 10 height 9
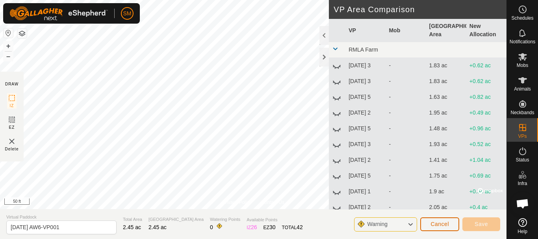
click at [451, 226] on button "Cancel" at bounding box center [439, 224] width 39 height 14
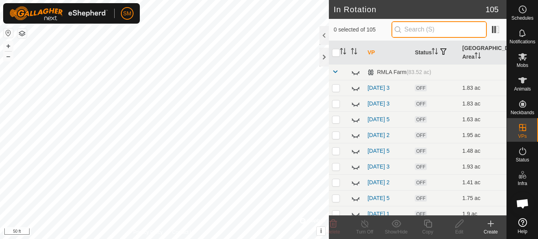
click at [414, 30] on input "text" at bounding box center [438, 29] width 95 height 17
paste input "[DATE] AW"
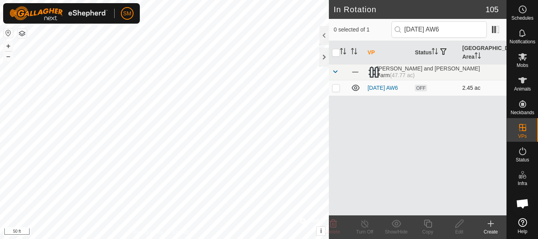
click at [339, 89] on p-checkbox at bounding box center [336, 88] width 8 height 6
click at [427, 227] on icon at bounding box center [428, 224] width 8 height 8
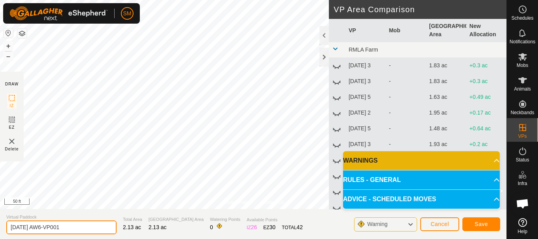
click at [73, 225] on input "[DATE] AW6-VP001" at bounding box center [61, 227] width 110 height 14
paste input "text"
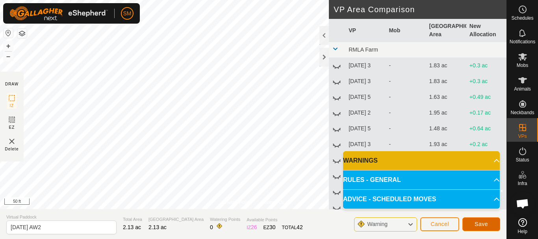
click at [467, 223] on button "Save" at bounding box center [481, 224] width 38 height 14
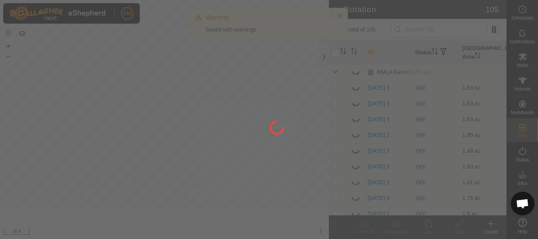
click at [434, 28] on div at bounding box center [269, 119] width 538 height 239
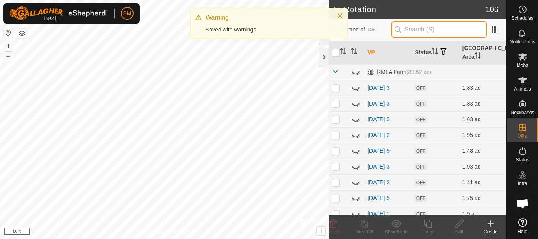
click at [434, 28] on input "text" at bounding box center [438, 29] width 95 height 17
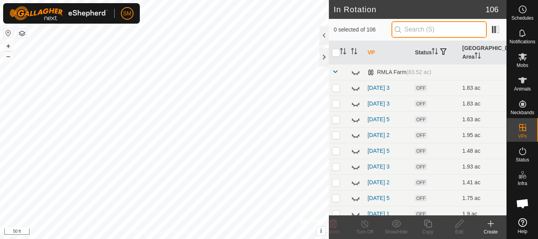
paste input "[DATE] AW"
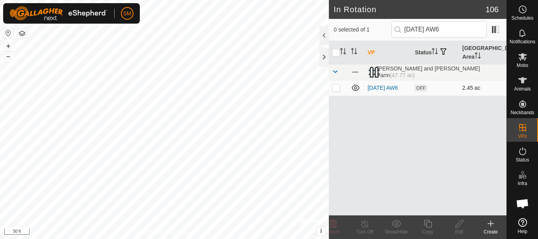
click at [336, 88] on p-checkbox at bounding box center [336, 88] width 8 height 6
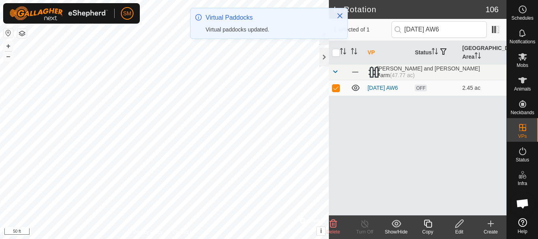
click at [427, 224] on icon at bounding box center [428, 223] width 10 height 9
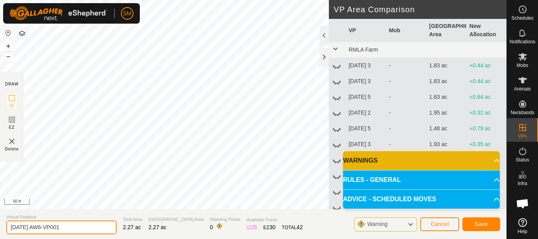
click at [82, 225] on input "[DATE] AW6-VP001" at bounding box center [61, 227] width 110 height 14
paste input "text"
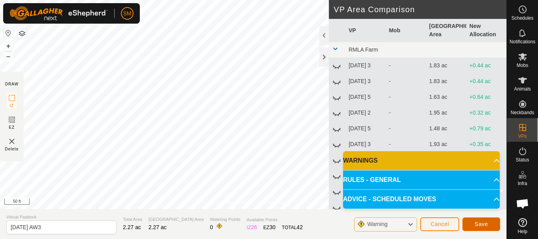
click at [490, 224] on button "Save" at bounding box center [481, 224] width 38 height 14
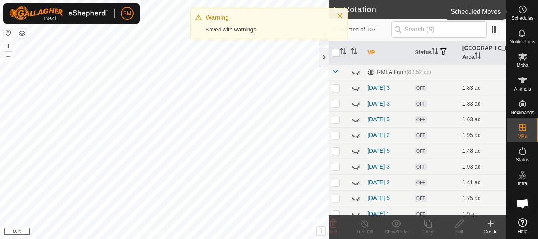
click at [524, 12] on circle at bounding box center [522, 9] width 7 height 7
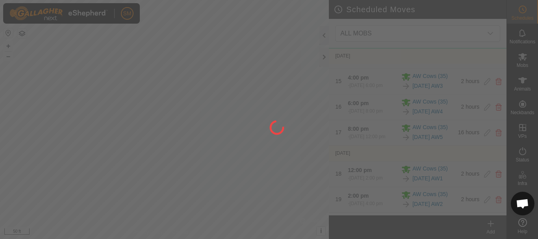
scroll to position [1023, 0]
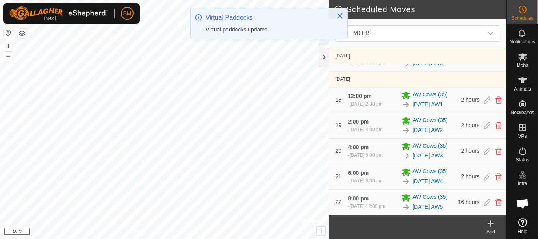
click at [489, 229] on div "Add" at bounding box center [490, 231] width 31 height 7
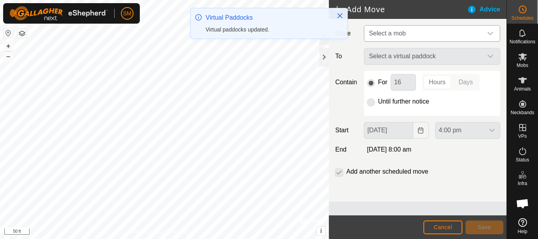
click at [487, 32] on icon "dropdown trigger" at bounding box center [490, 33] width 6 height 6
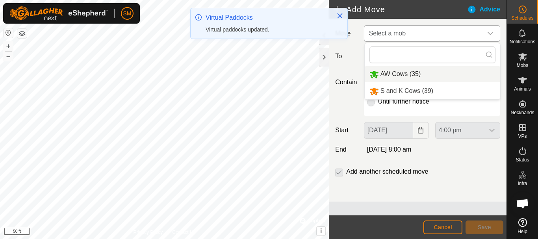
click at [416, 71] on li "AW Cows (35)" at bounding box center [432, 74] width 135 height 16
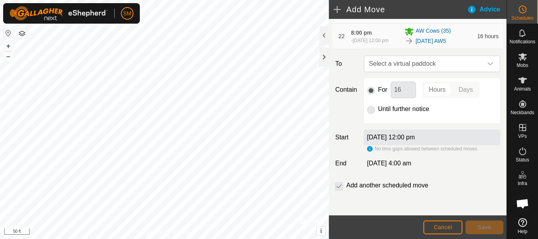
scroll to position [754, 0]
click at [487, 68] on div "dropdown trigger" at bounding box center [490, 64] width 16 height 16
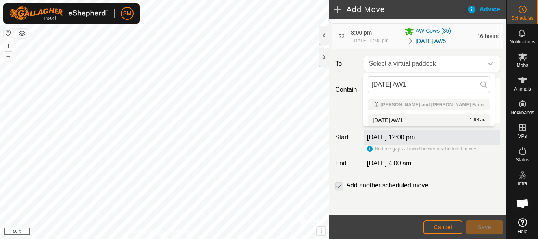
click at [398, 118] on li "[DATE] AW1 1.98 ac" at bounding box center [429, 120] width 122 height 12
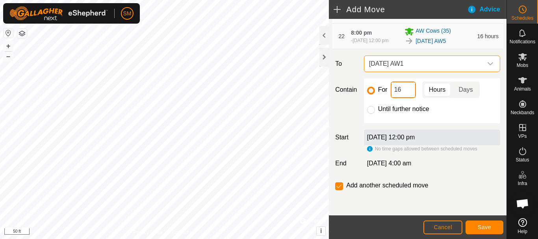
click at [401, 91] on input "16" at bounding box center [402, 89] width 25 height 17
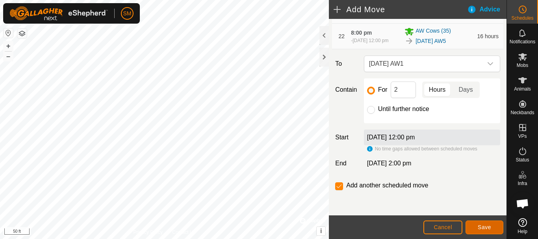
click at [490, 227] on span "Save" at bounding box center [483, 227] width 13 height 6
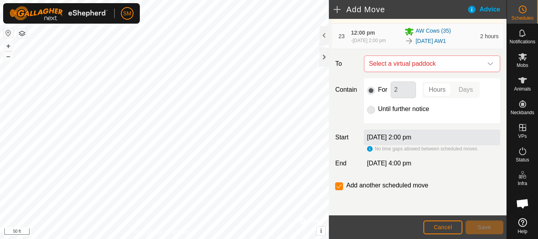
scroll to position [799, 0]
click at [487, 63] on icon "dropdown trigger" at bounding box center [490, 64] width 6 height 6
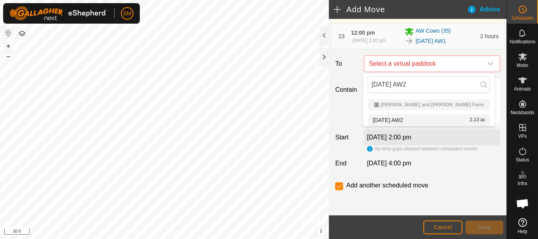
click at [406, 120] on li "[DATE] AW2 2.13 ac" at bounding box center [429, 120] width 122 height 12
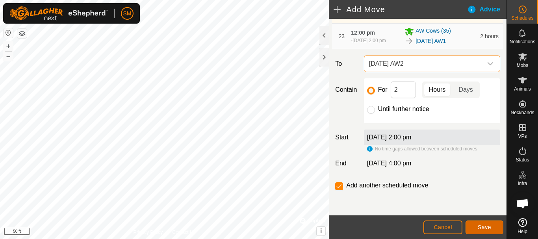
click at [497, 232] on button "Save" at bounding box center [484, 227] width 38 height 14
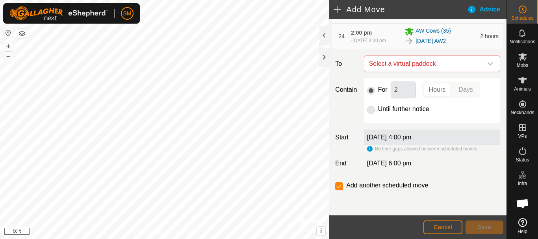
scroll to position [828, 0]
click at [487, 65] on icon "dropdown trigger" at bounding box center [490, 64] width 6 height 6
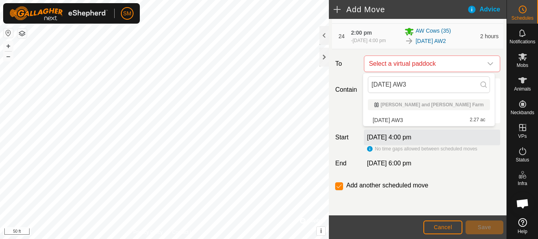
click at [412, 118] on li "[DATE] AW3 2.27 ac" at bounding box center [429, 120] width 122 height 12
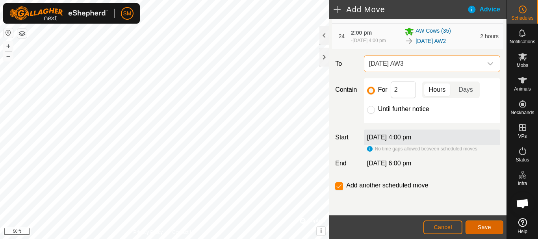
click at [481, 226] on span "Save" at bounding box center [483, 227] width 13 height 6
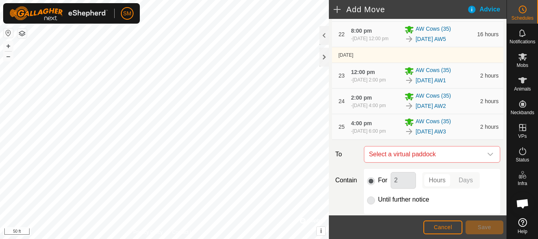
scroll to position [857, 0]
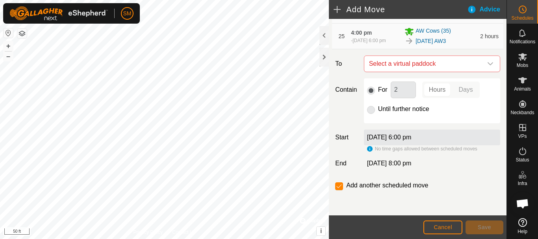
click at [487, 64] on icon "dropdown trigger" at bounding box center [490, 63] width 6 height 3
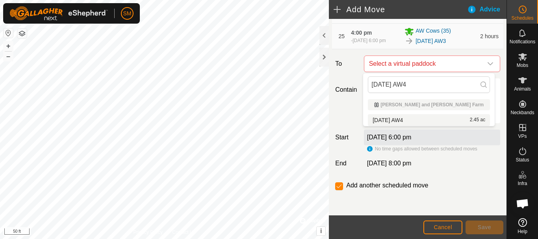
click at [405, 119] on li "[DATE] AW4 2.45 ac" at bounding box center [429, 120] width 122 height 12
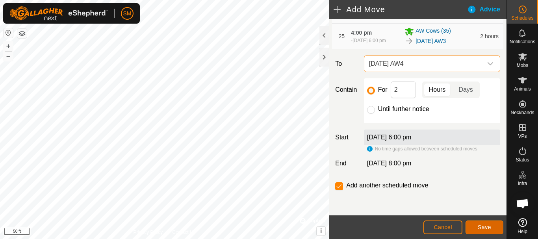
click at [478, 226] on span "Save" at bounding box center [483, 227] width 13 height 6
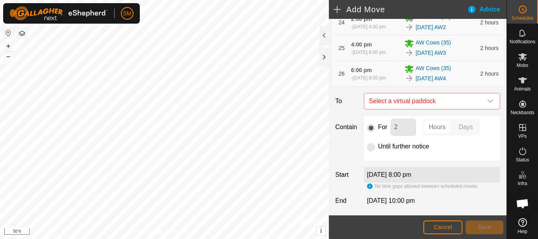
scroll to position [886, 0]
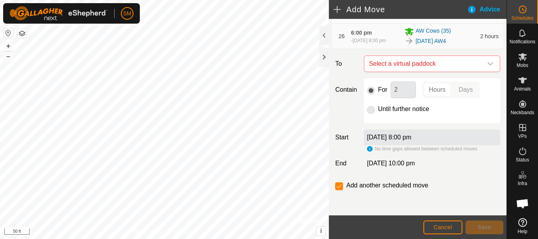
click at [487, 63] on icon "dropdown trigger" at bounding box center [490, 64] width 6 height 6
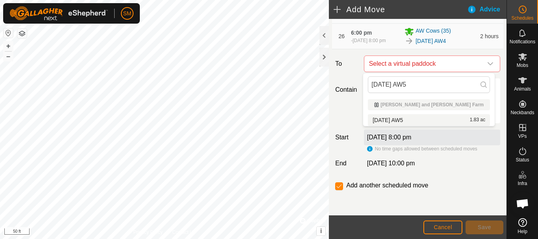
click at [411, 118] on li "[DATE] AW5 1.83 ac" at bounding box center [429, 120] width 122 height 12
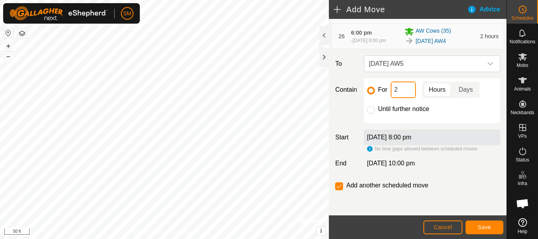
click at [407, 88] on input "2" at bounding box center [402, 89] width 25 height 17
click at [337, 187] on input "checkbox" at bounding box center [339, 186] width 8 height 8
click at [485, 224] on button "Save" at bounding box center [484, 227] width 38 height 14
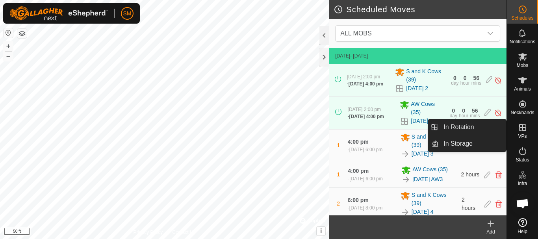
click at [518, 128] on icon at bounding box center [522, 127] width 9 height 9
click at [466, 130] on link "In Rotation" at bounding box center [472, 127] width 67 height 16
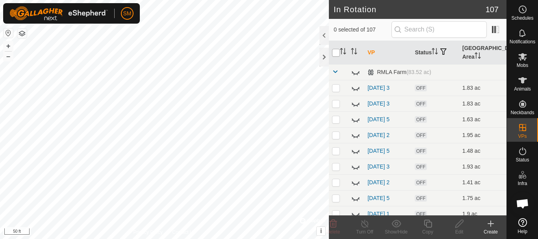
click at [335, 55] on input "checkbox" at bounding box center [336, 53] width 8 height 8
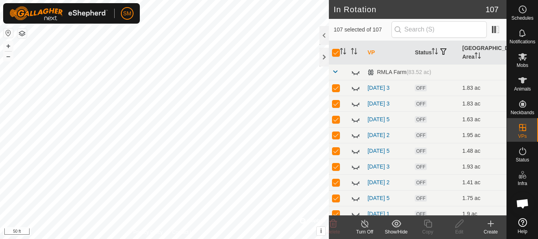
click at [394, 226] on icon at bounding box center [396, 223] width 10 height 9
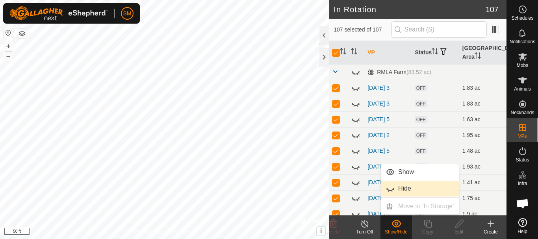
click at [394, 187] on link "Hide" at bounding box center [420, 189] width 78 height 16
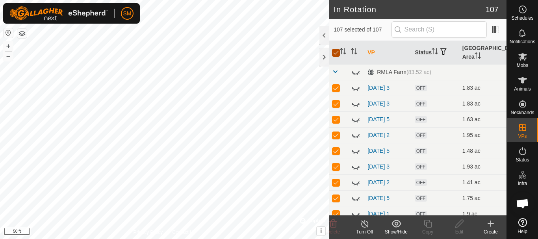
click at [335, 53] on input "checkbox" at bounding box center [336, 53] width 8 height 8
